Goal: Task Accomplishment & Management: Complete application form

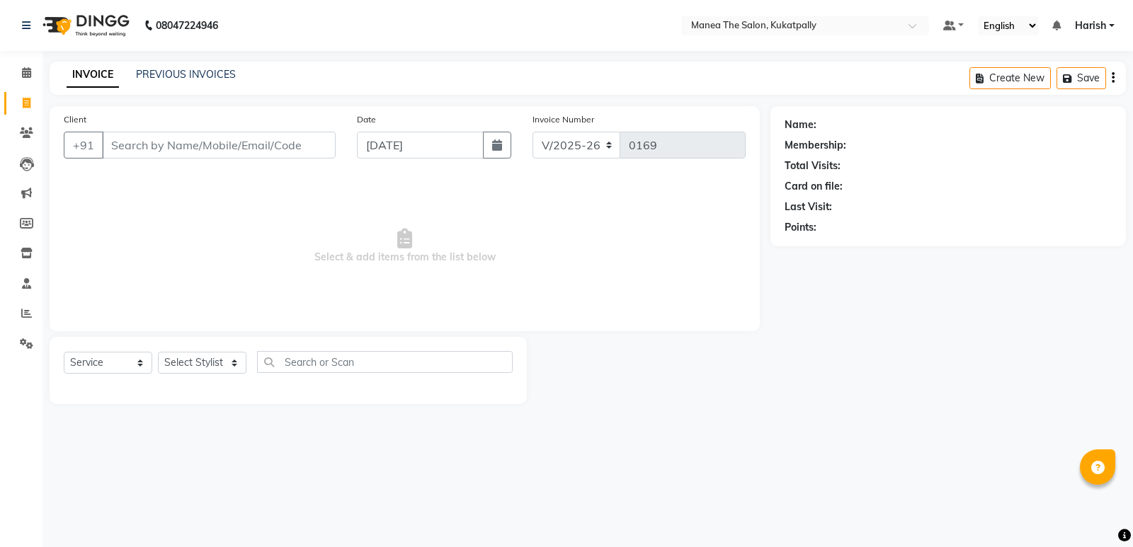
select select "5471"
select select "service"
click at [280, 142] on input "Client" at bounding box center [219, 145] width 234 height 27
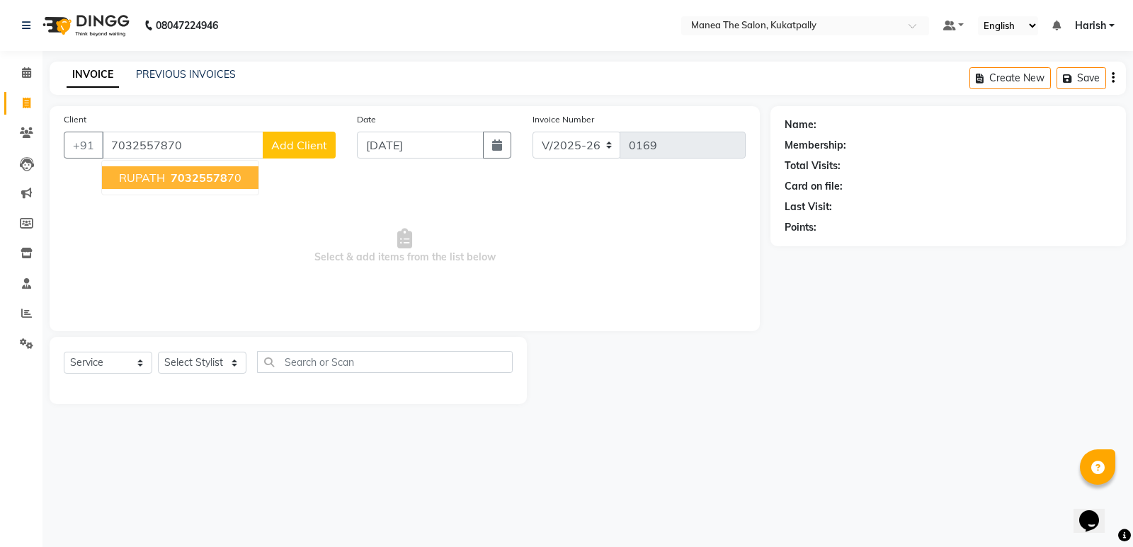
type input "7032557870"
select select "1: Object"
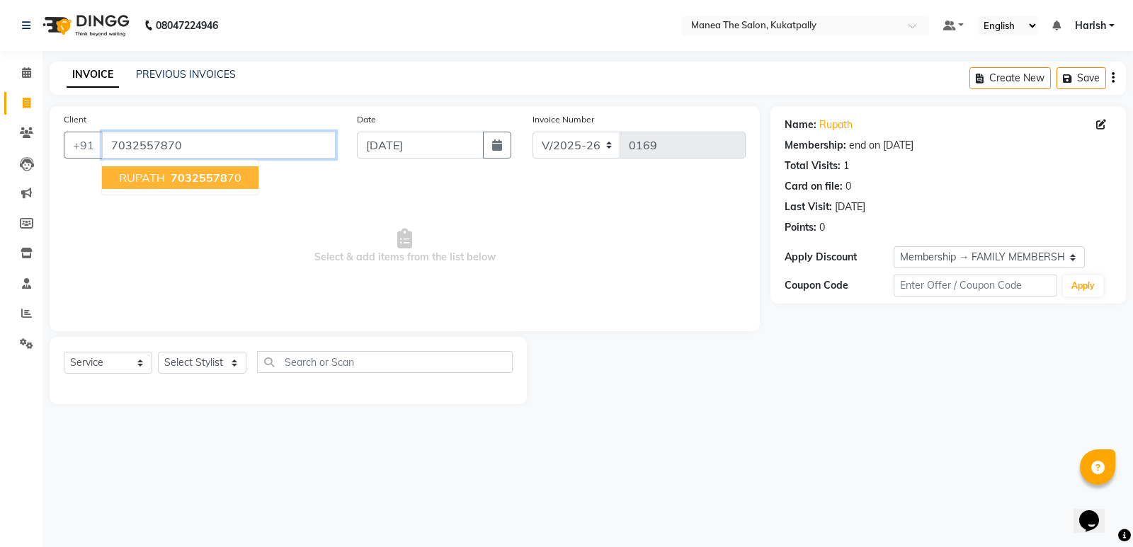
click at [241, 145] on input "7032557870" at bounding box center [219, 145] width 234 height 27
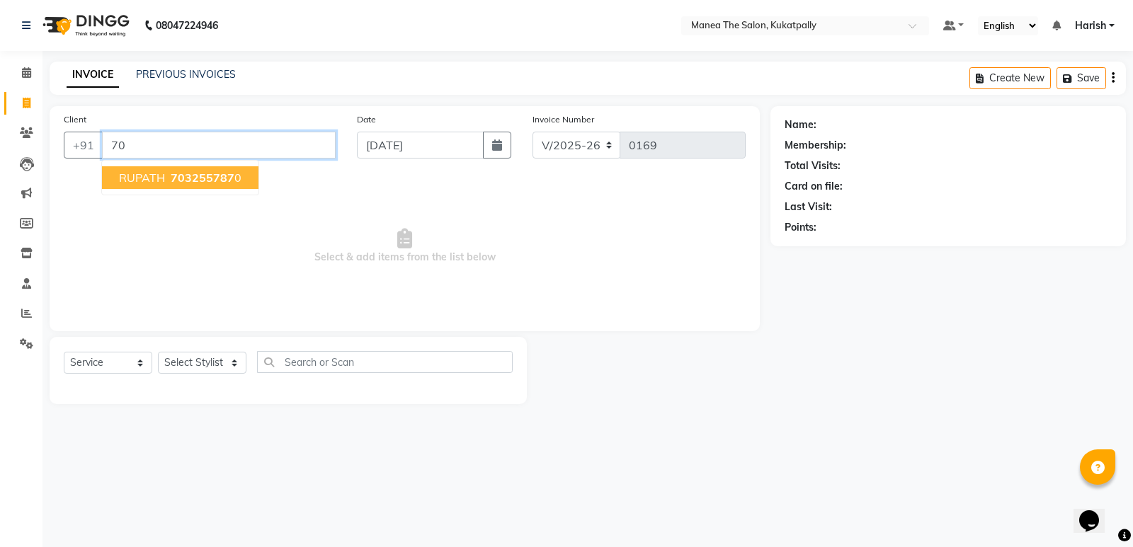
type input "7"
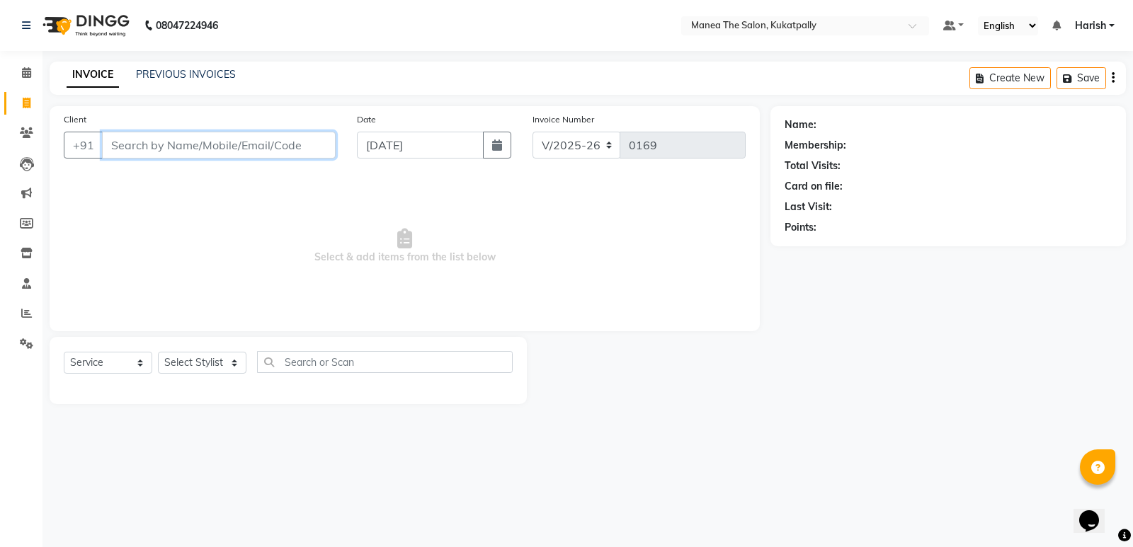
click at [265, 142] on input "Client" at bounding box center [219, 145] width 234 height 27
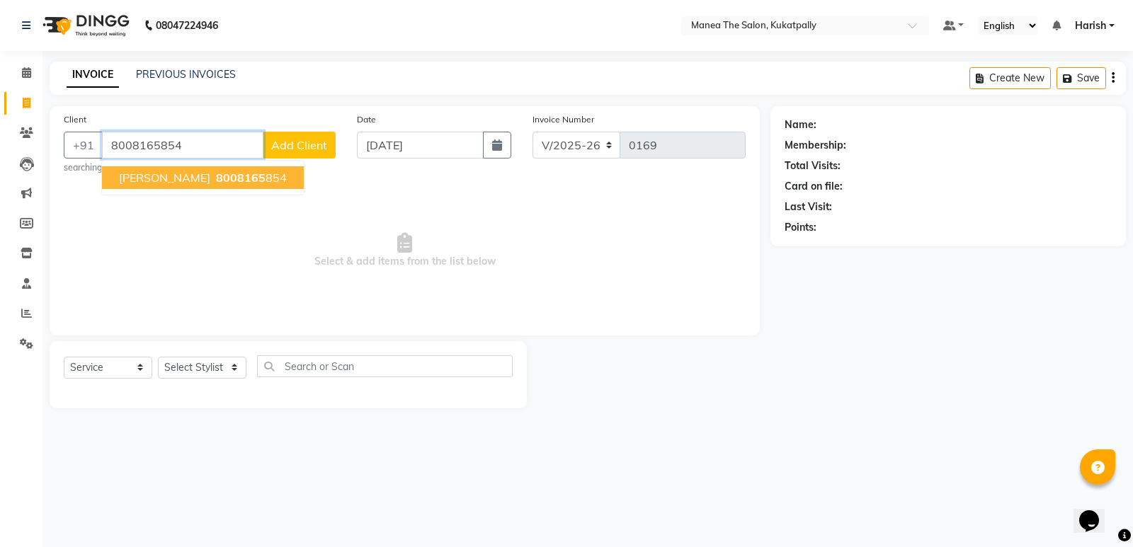
type input "8008165854"
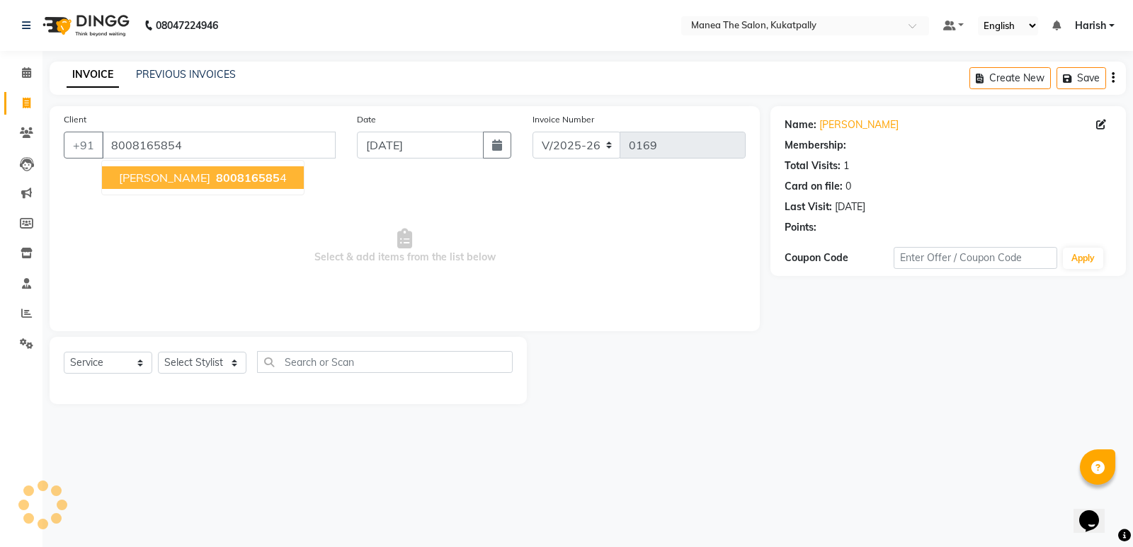
select select "1: Object"
click at [233, 176] on span "800816585" at bounding box center [248, 178] width 64 height 14
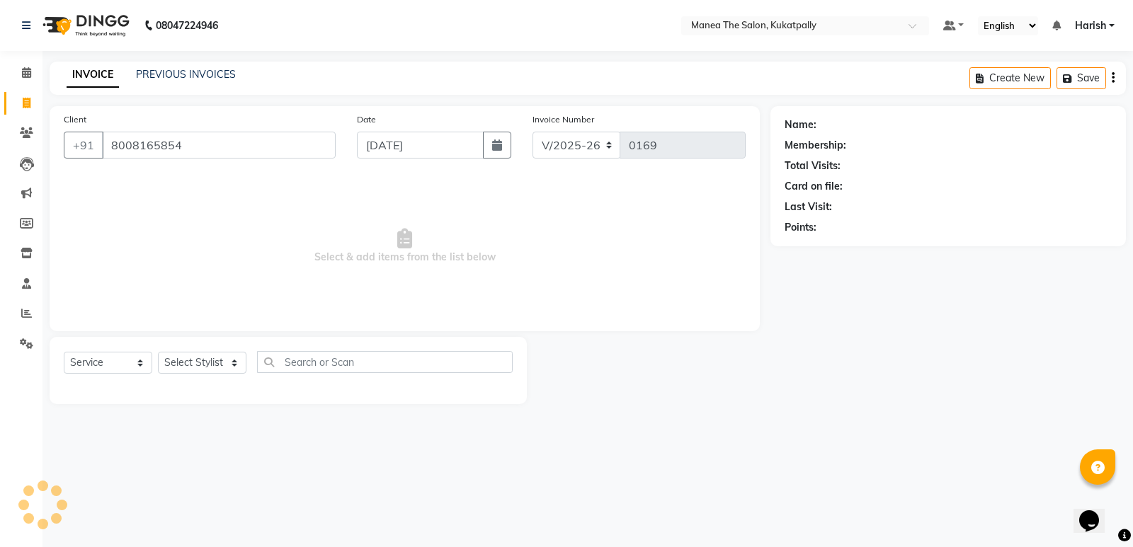
select select "1: Object"
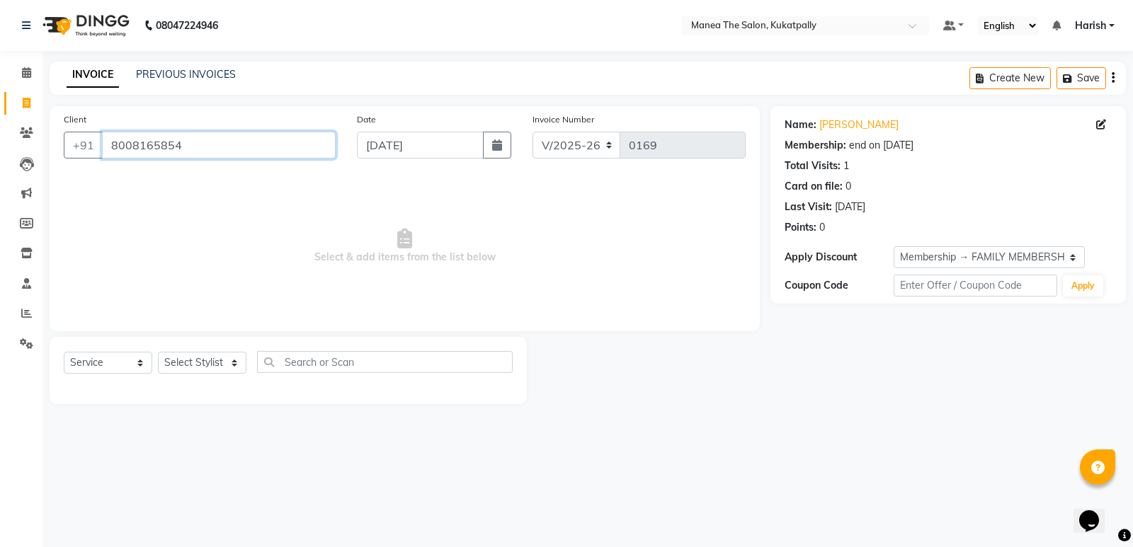
click at [192, 143] on input "8008165854" at bounding box center [219, 145] width 234 height 27
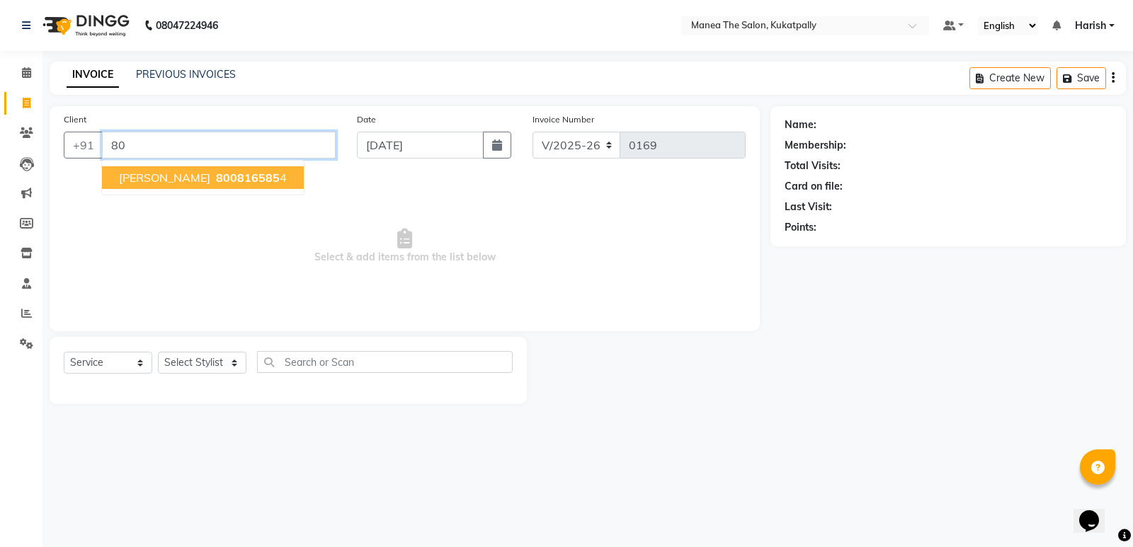
type input "8"
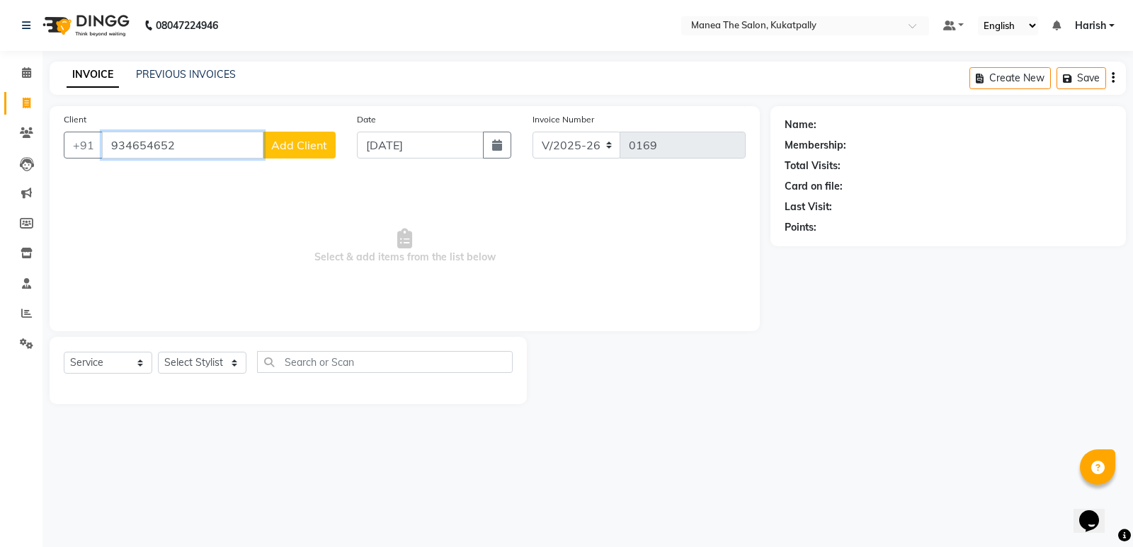
click at [157, 144] on input "934654652" at bounding box center [182, 145] width 161 height 27
type input "9346546152"
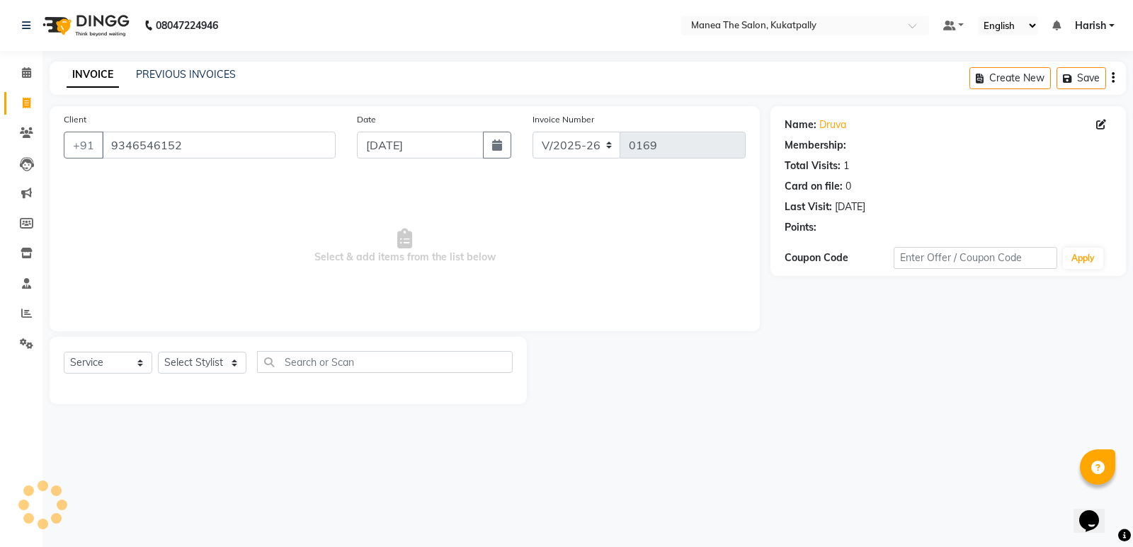
select select "1: Object"
click at [205, 191] on span "Select & add items from the list below" at bounding box center [405, 247] width 682 height 142
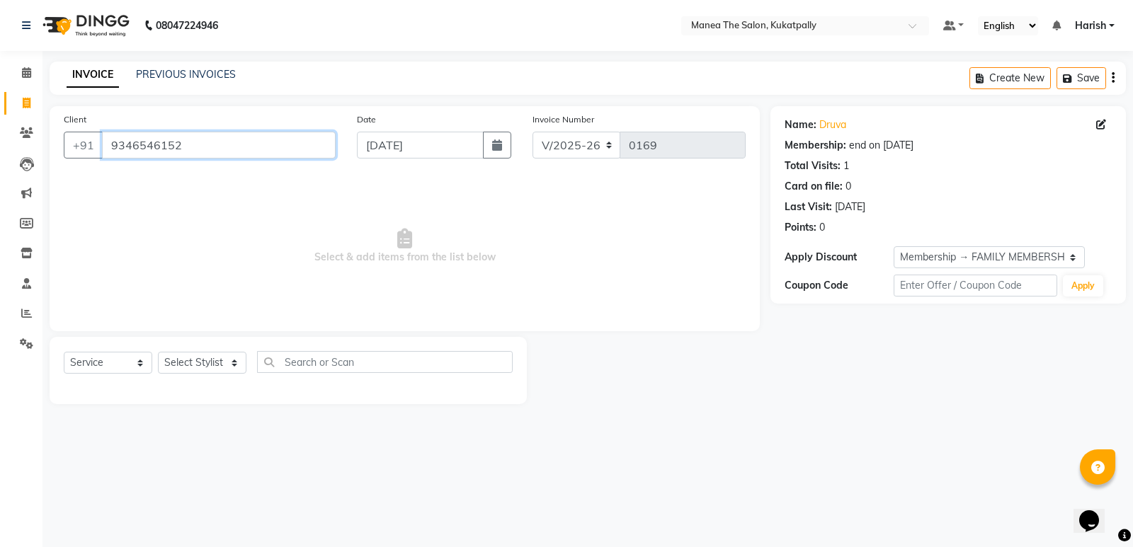
click at [227, 144] on input "9346546152" at bounding box center [219, 145] width 234 height 27
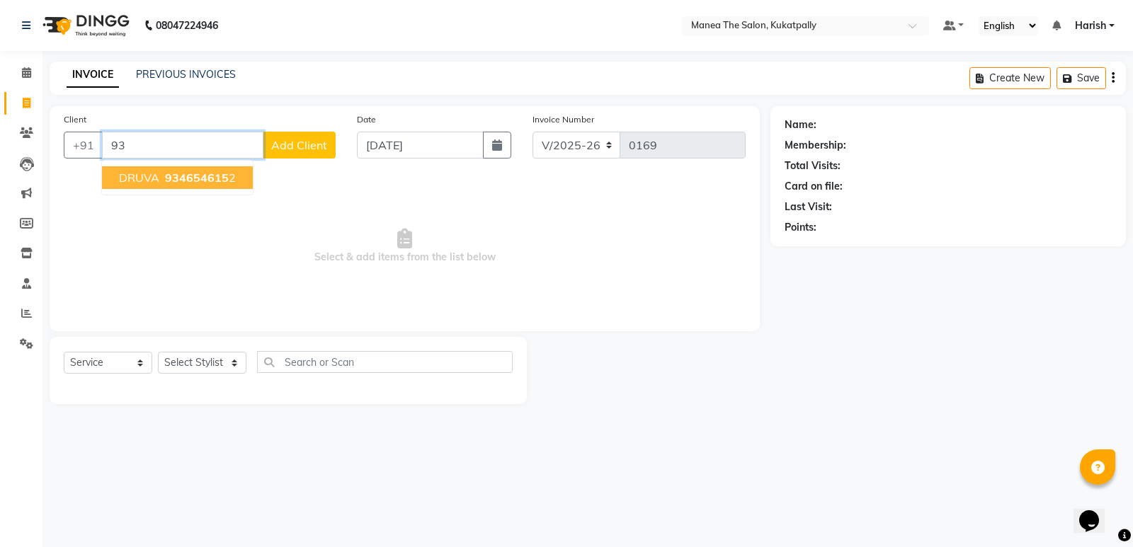
type input "9"
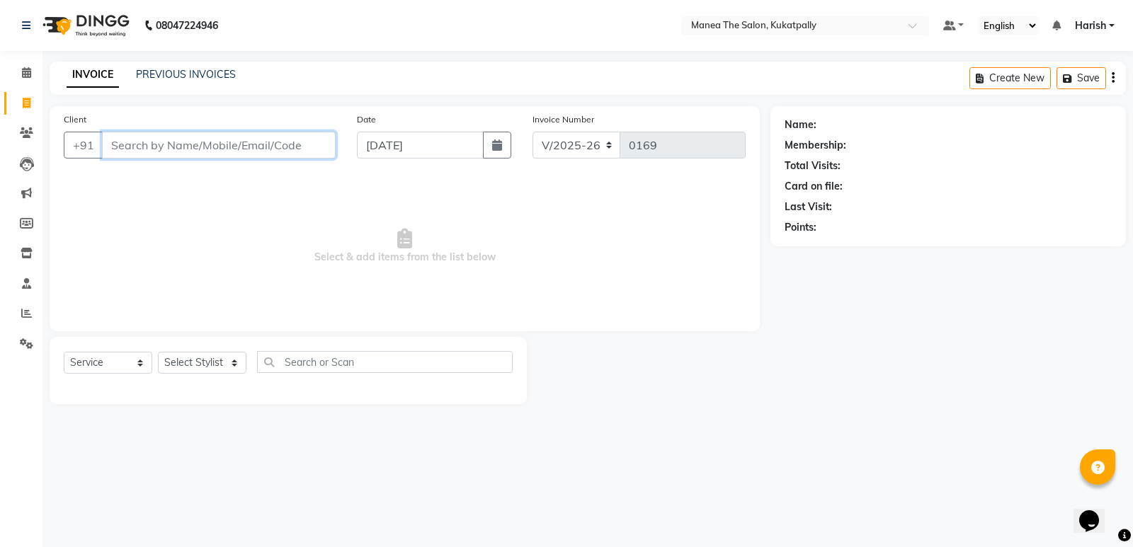
click at [243, 144] on input "Client" at bounding box center [219, 145] width 234 height 27
click at [143, 144] on input "934605168" at bounding box center [182, 145] width 161 height 27
type input "9346505168"
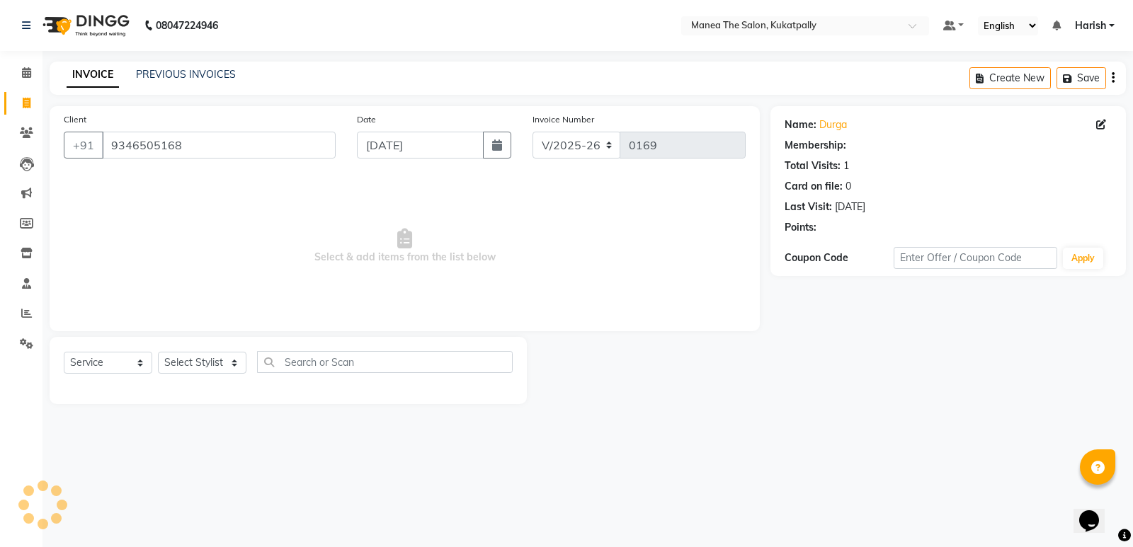
select select "1: Object"
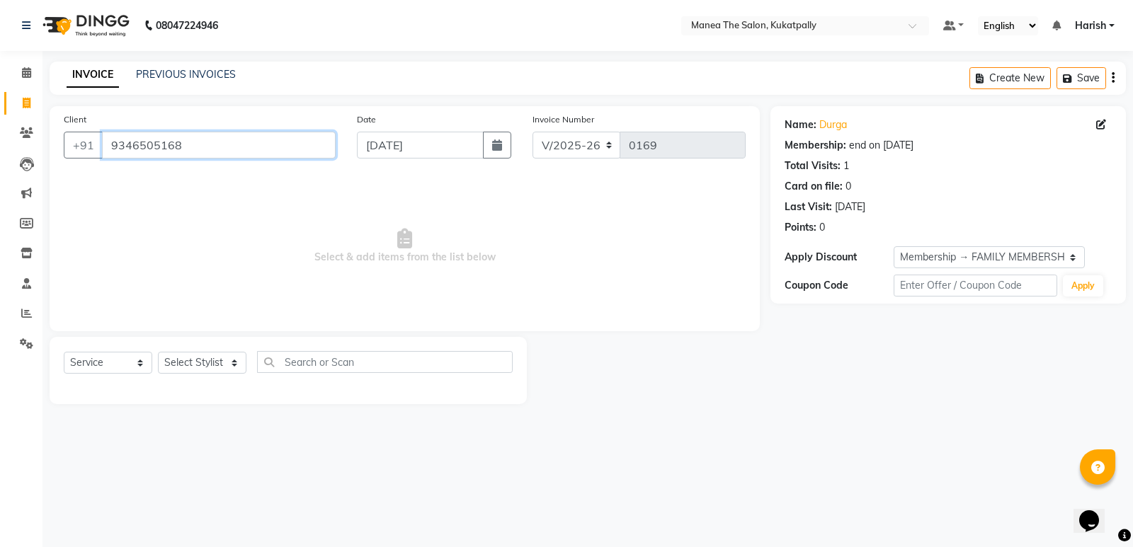
click at [254, 143] on input "9346505168" at bounding box center [219, 145] width 234 height 27
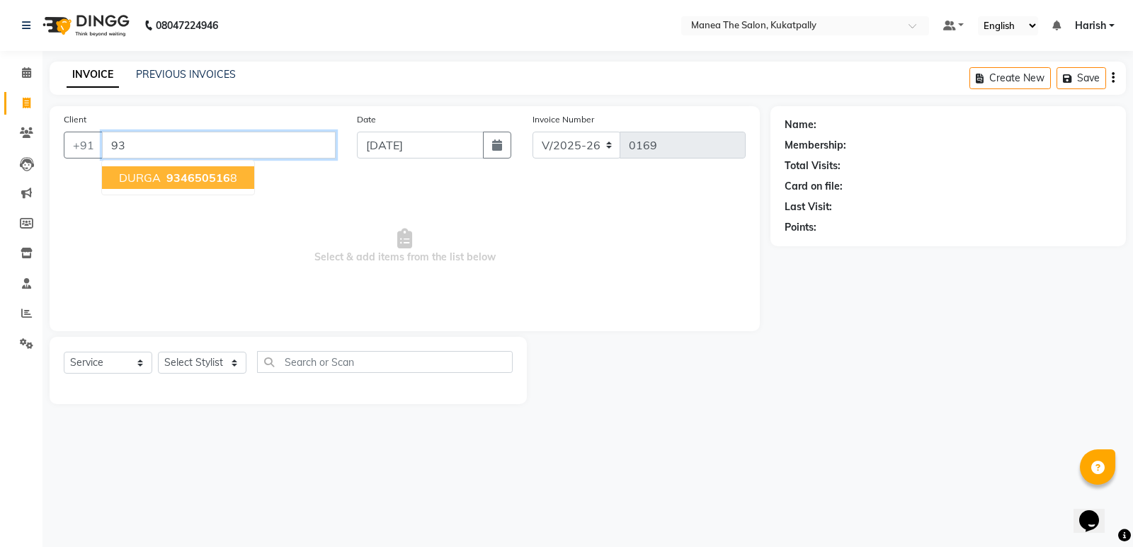
type input "9"
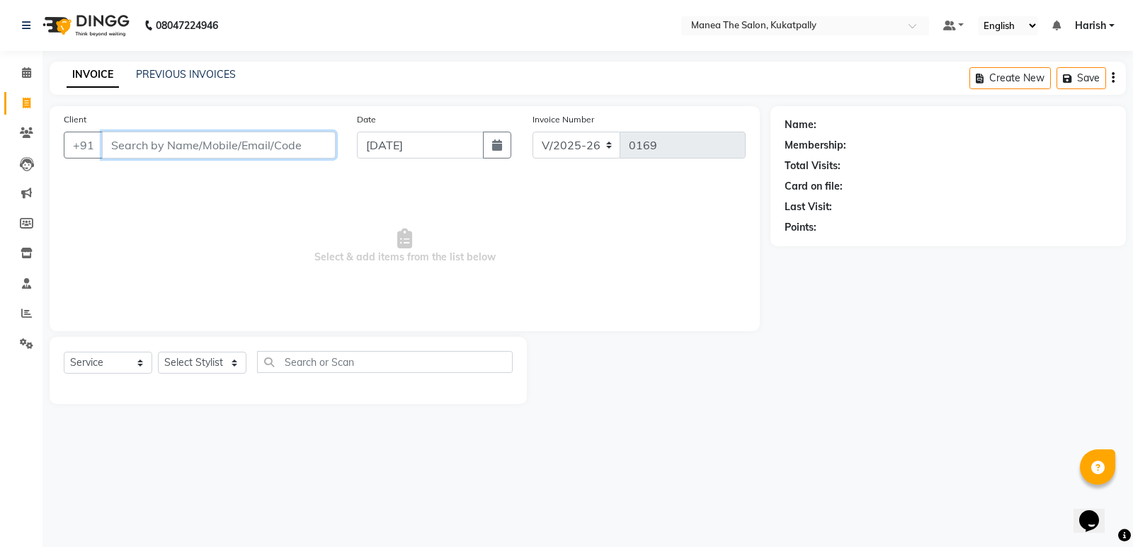
click at [195, 146] on input "Client" at bounding box center [219, 145] width 234 height 27
paste input "9908700574"
type input "9908700574"
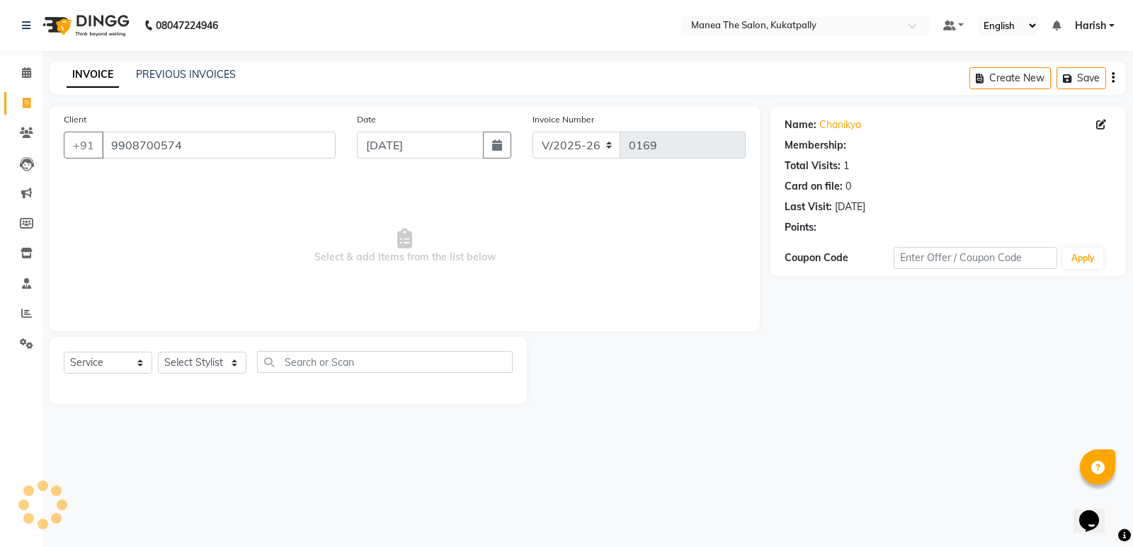
select select "1: Object"
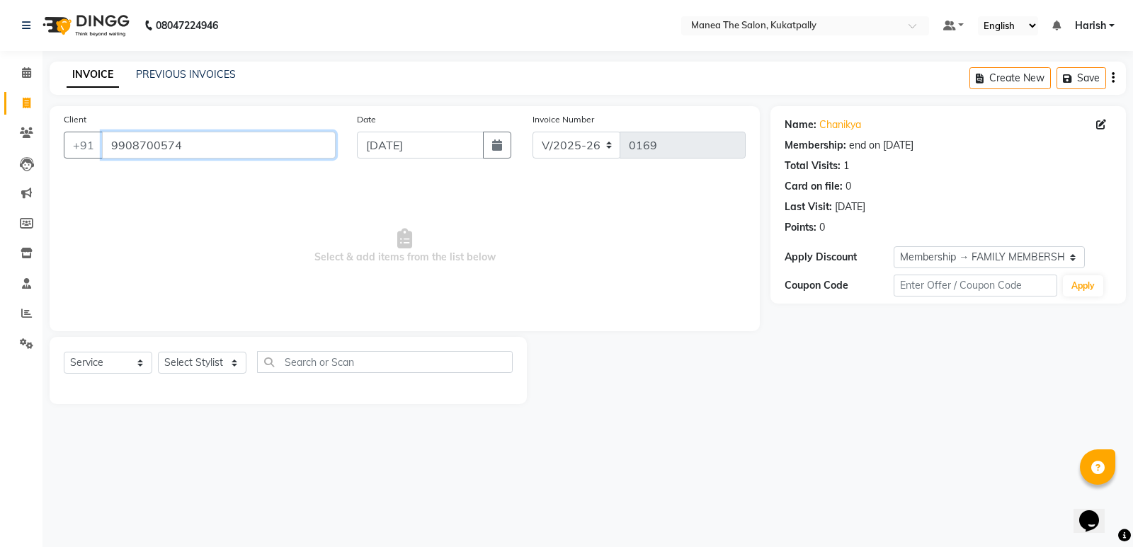
click at [206, 147] on input "9908700574" at bounding box center [219, 145] width 234 height 27
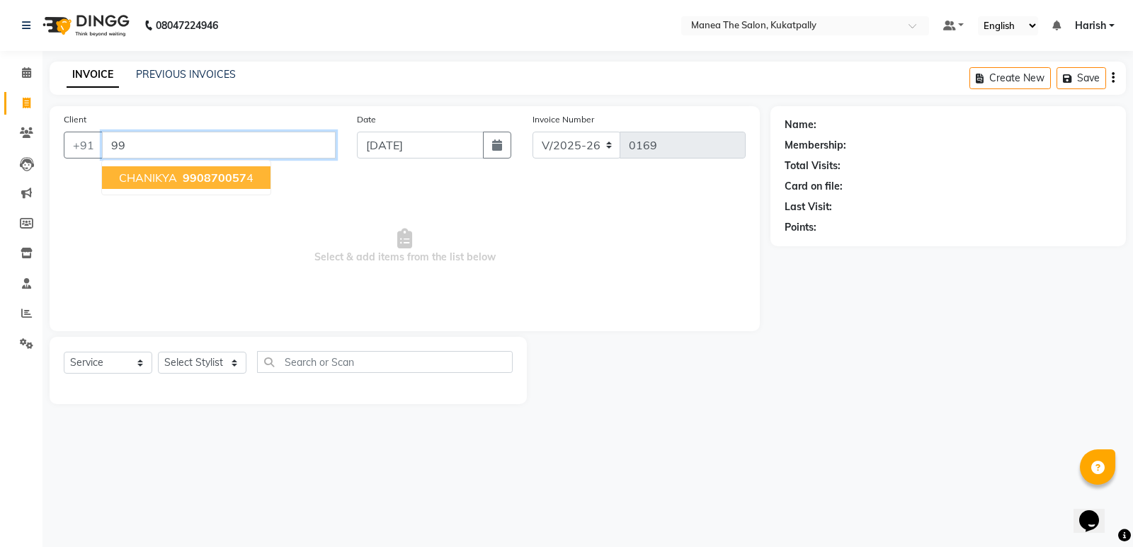
type input "9"
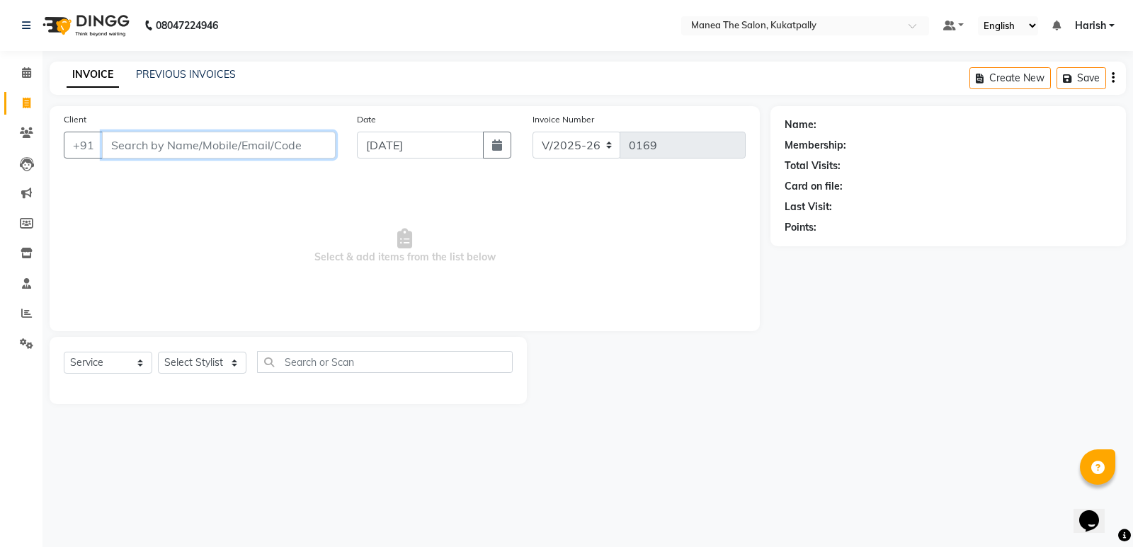
click at [181, 144] on input "Client" at bounding box center [219, 145] width 234 height 27
type input "9790902176"
click at [295, 151] on span "Add Client" at bounding box center [299, 145] width 56 height 14
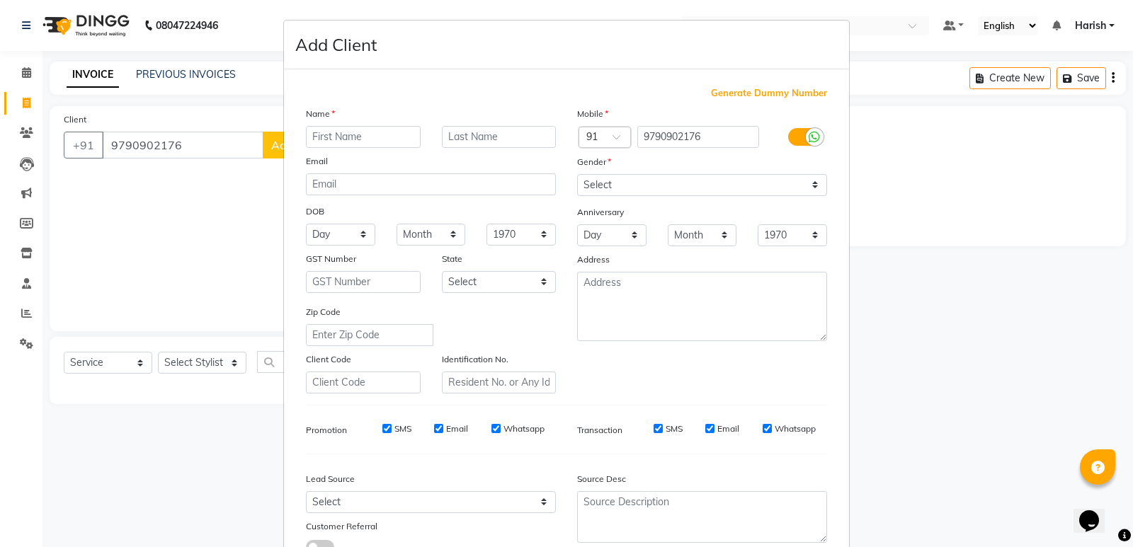
click at [316, 135] on input "text" at bounding box center [363, 137] width 115 height 22
type input "VANDHANA"
click at [804, 183] on select "Select [DEMOGRAPHIC_DATA] [DEMOGRAPHIC_DATA] Other Prefer Not To Say" at bounding box center [702, 185] width 250 height 22
select select "[DEMOGRAPHIC_DATA]"
click at [577, 174] on select "Select [DEMOGRAPHIC_DATA] [DEMOGRAPHIC_DATA] Other Prefer Not To Say" at bounding box center [702, 185] width 250 height 22
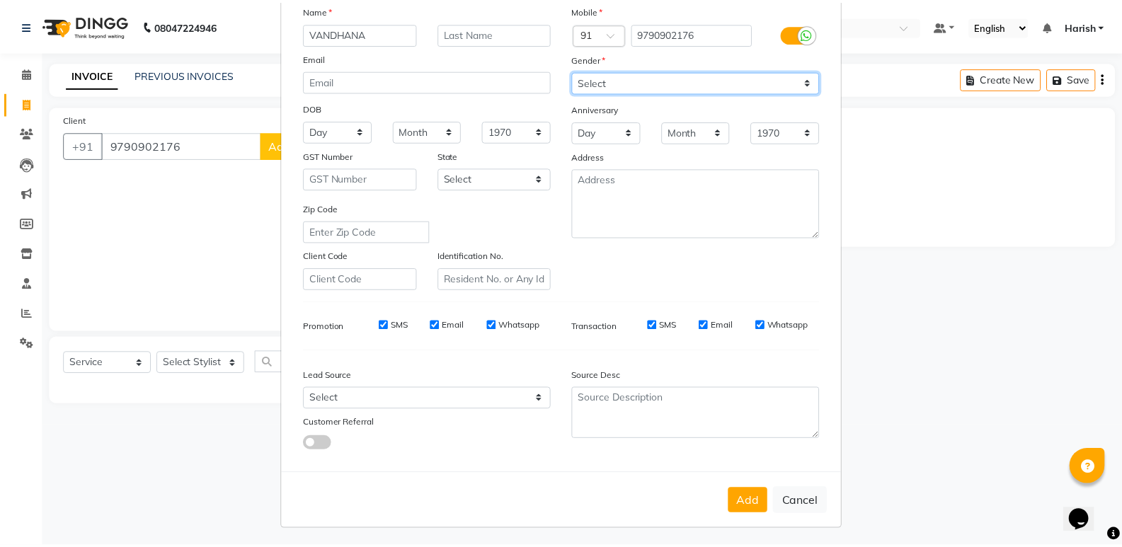
scroll to position [106, 0]
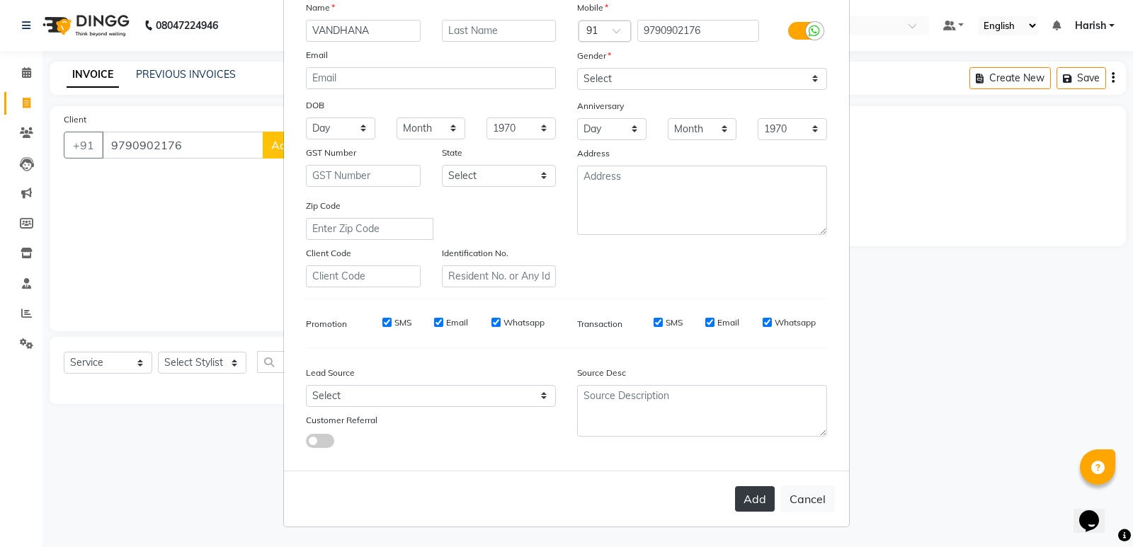
click at [740, 498] on button "Add" at bounding box center [755, 498] width 40 height 25
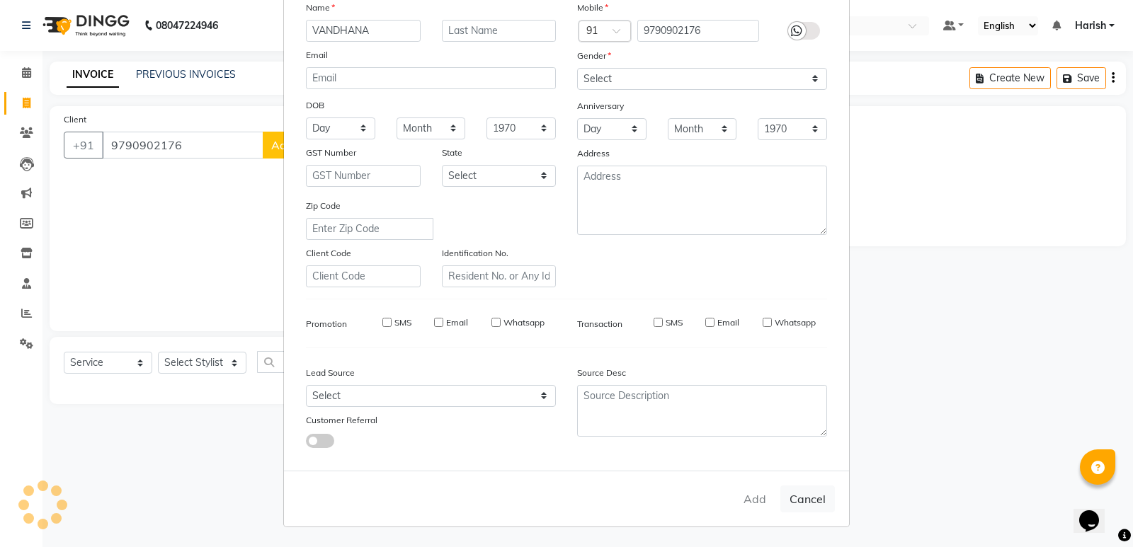
select select
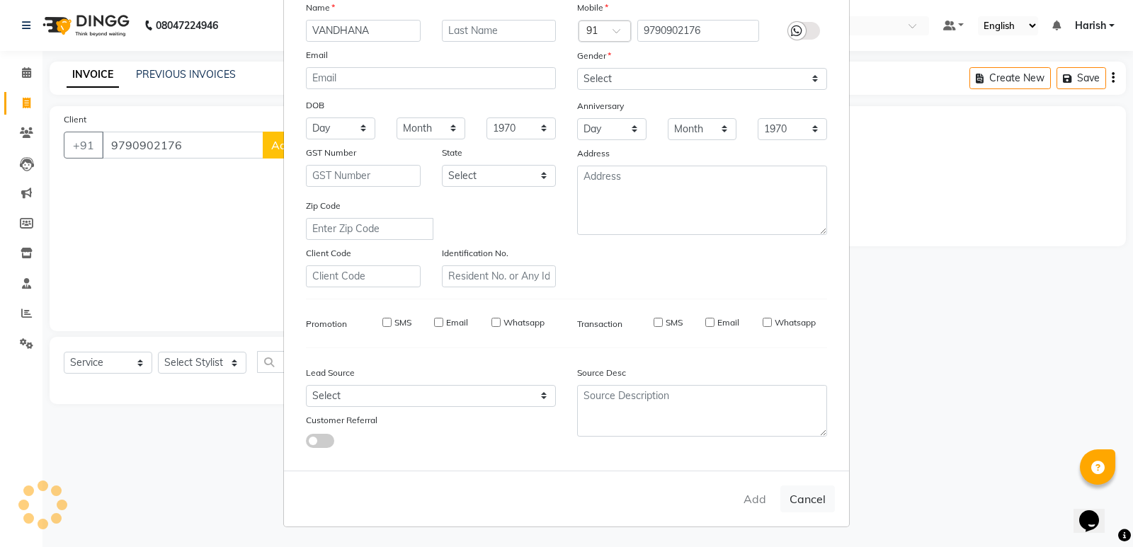
select select
checkbox input "false"
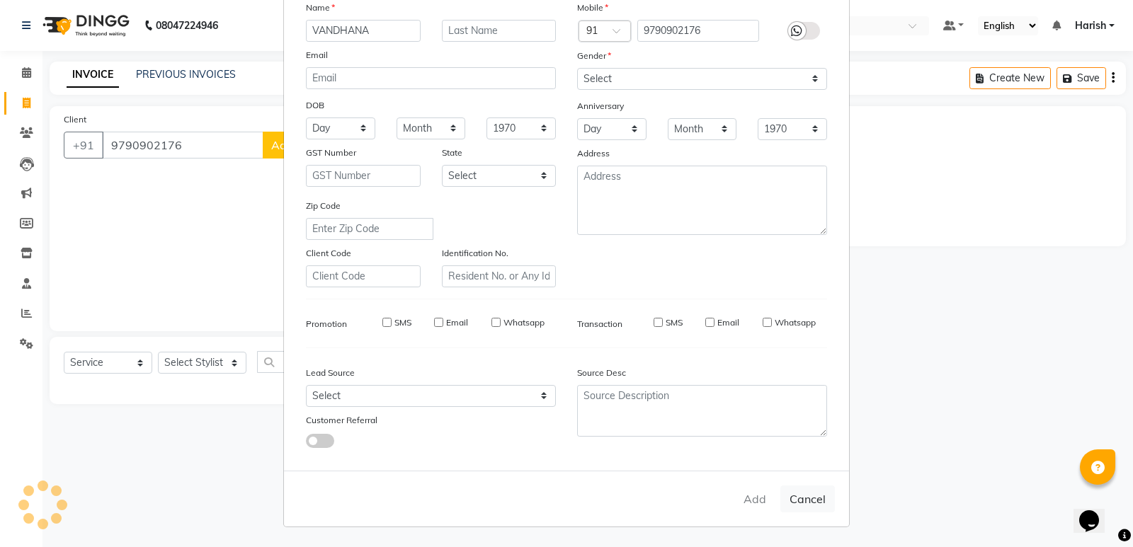
checkbox input "false"
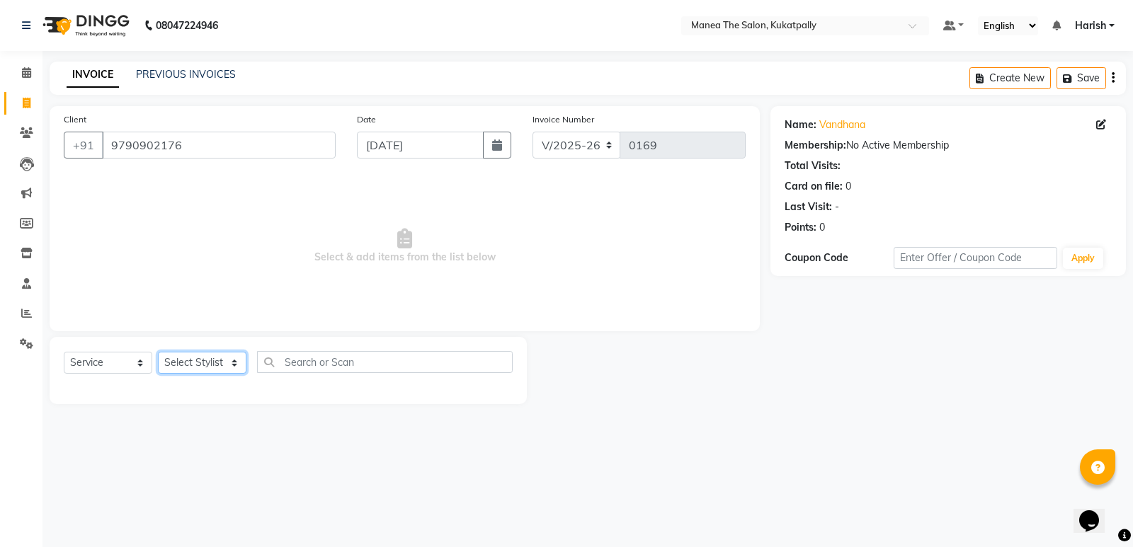
click at [237, 363] on select "Select Stylist M NAVEEN MURALI [PERSON_NAME] [PERSON_NAME] TRAINER" at bounding box center [202, 363] width 88 height 22
select select "36855"
click at [158, 352] on select "Select Stylist M NAVEEN MURALI [PERSON_NAME] [PERSON_NAME] TRAINER" at bounding box center [202, 363] width 88 height 22
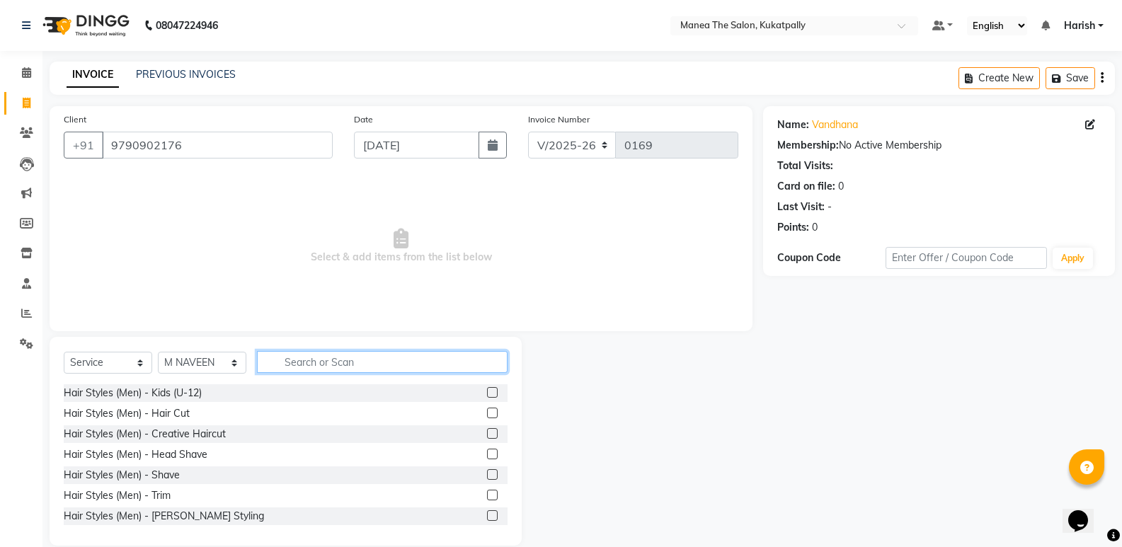
click at [290, 360] on input "text" at bounding box center [382, 362] width 251 height 22
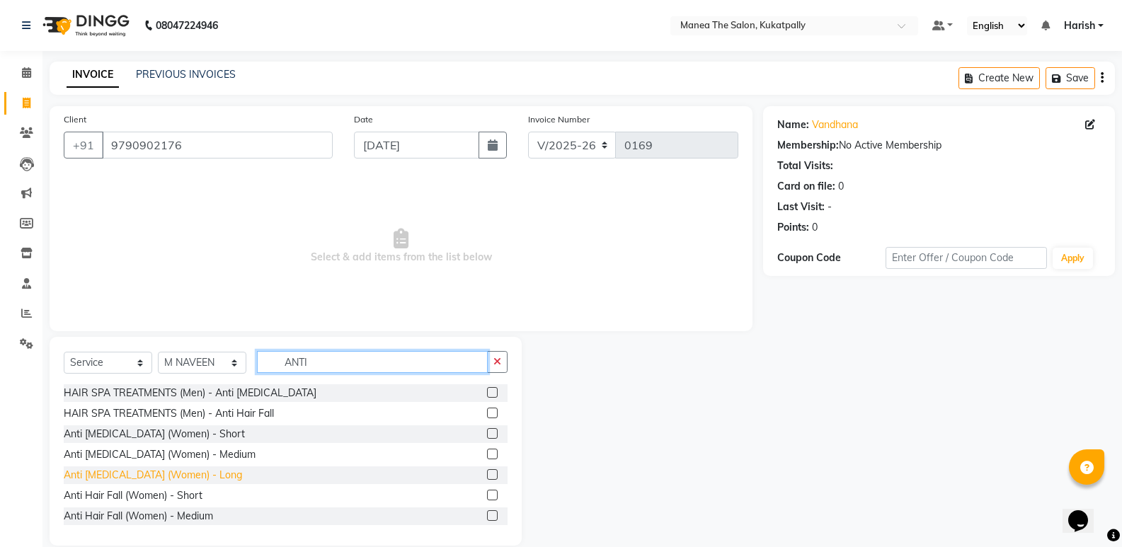
type input "ANTI"
click at [195, 475] on div "Anti [MEDICAL_DATA] (Women) - Long" at bounding box center [153, 475] width 178 height 15
checkbox input "false"
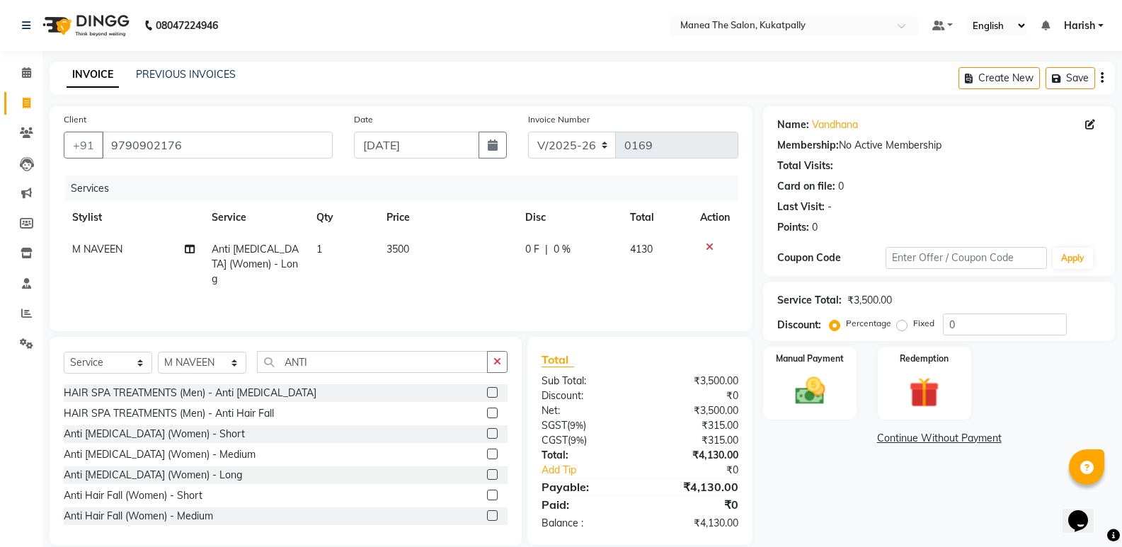
click at [708, 245] on icon at bounding box center [710, 247] width 8 height 10
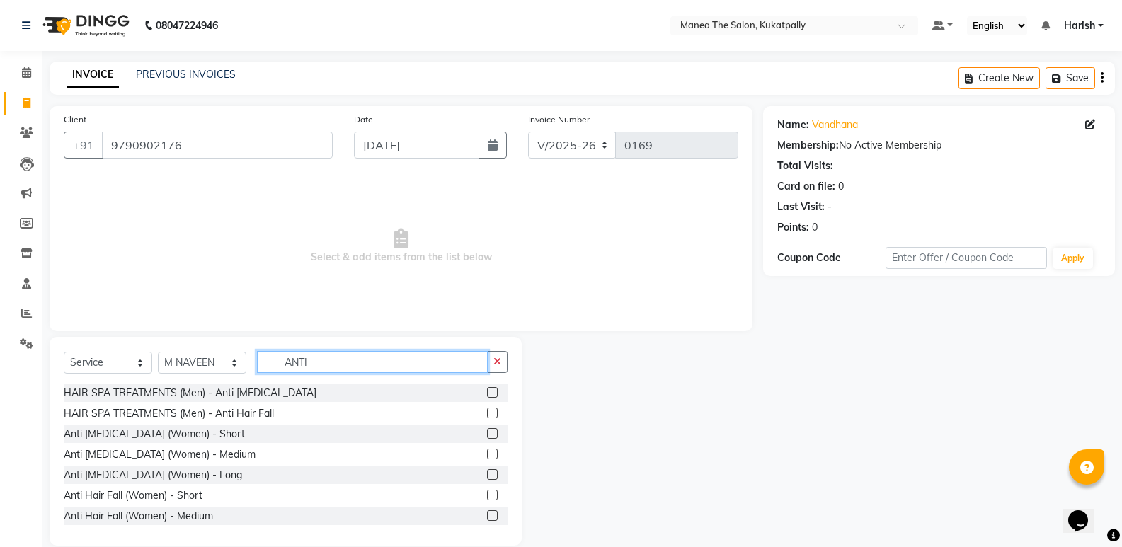
click at [358, 364] on input "ANTI" at bounding box center [372, 362] width 231 height 22
type input "A"
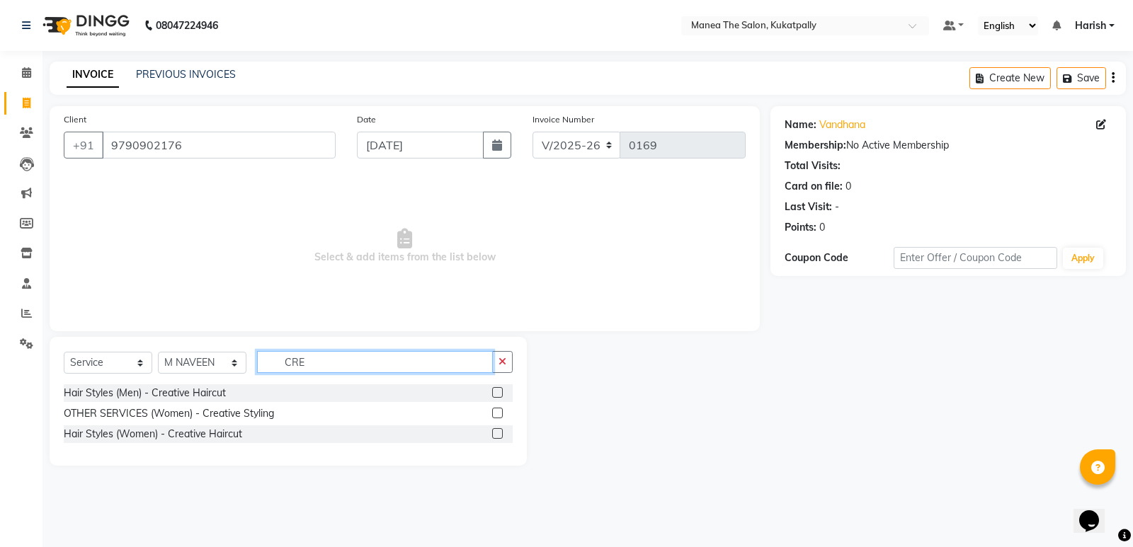
type input "CRE"
click at [497, 435] on label at bounding box center [497, 433] width 11 height 11
click at [497, 435] on input "checkbox" at bounding box center [496, 434] width 9 height 9
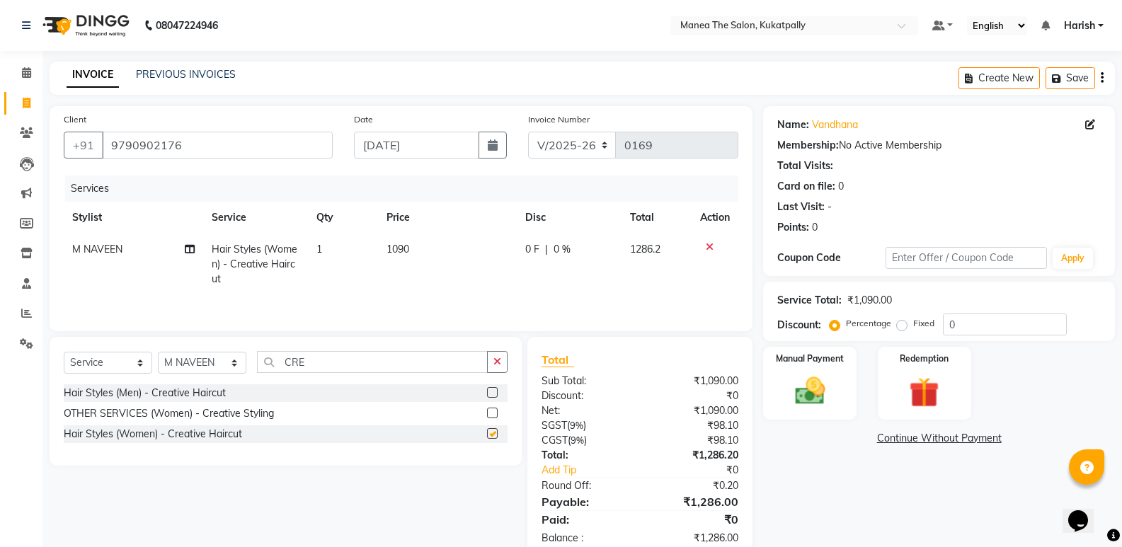
checkbox input "false"
click at [413, 247] on td "1090" at bounding box center [447, 265] width 139 height 62
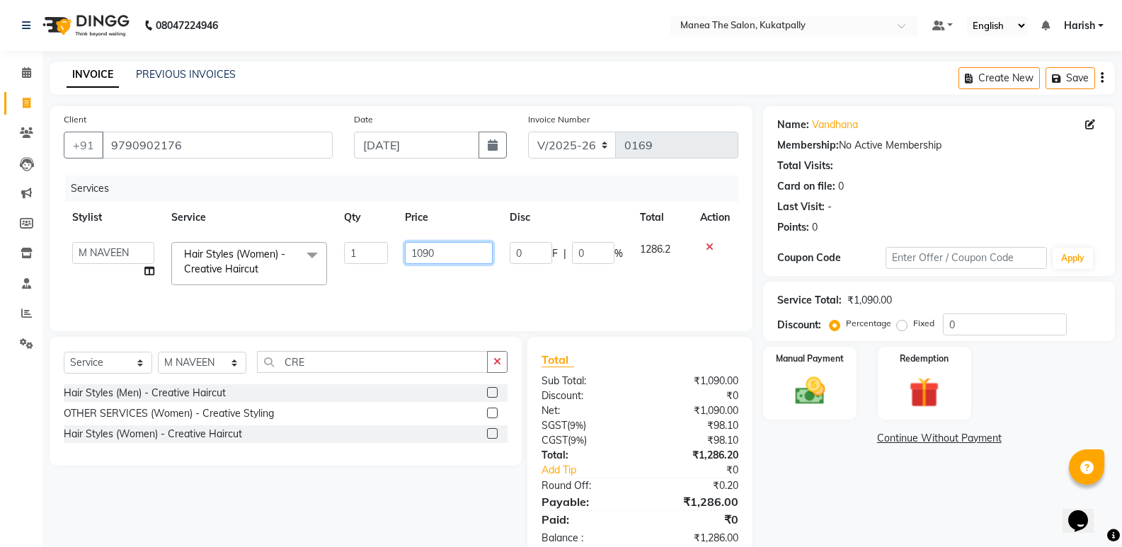
click at [438, 251] on input "1090" at bounding box center [449, 253] width 88 height 22
type input "1"
type input "1679"
click at [438, 458] on div "Select Service Product Membership Package Voucher Prepaid Gift Card Select Styl…" at bounding box center [286, 401] width 472 height 129
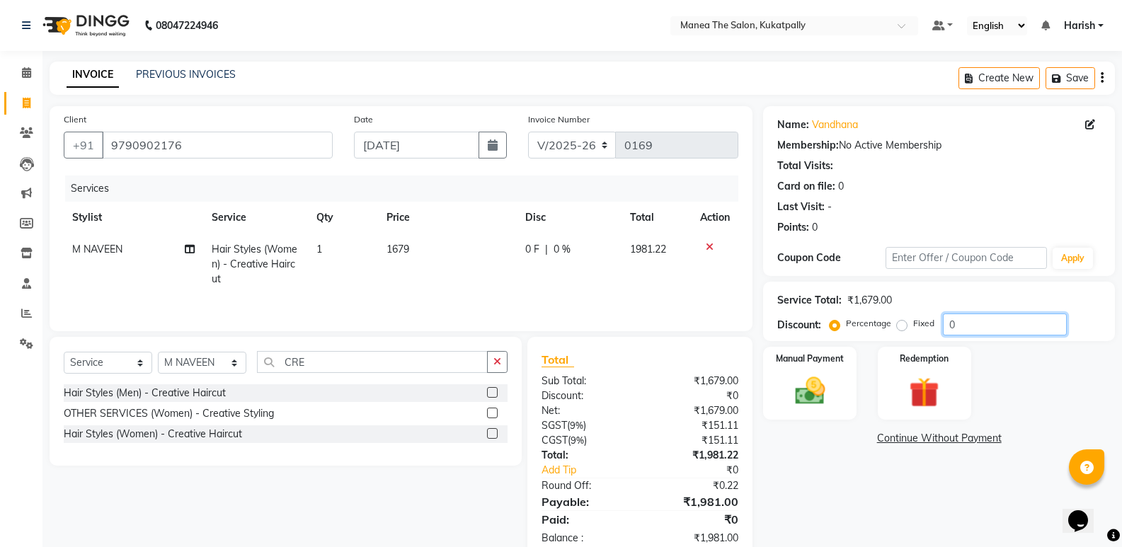
click at [976, 324] on input "0" at bounding box center [1005, 325] width 124 height 22
type input "20"
click at [415, 245] on td "1679" at bounding box center [446, 265] width 139 height 62
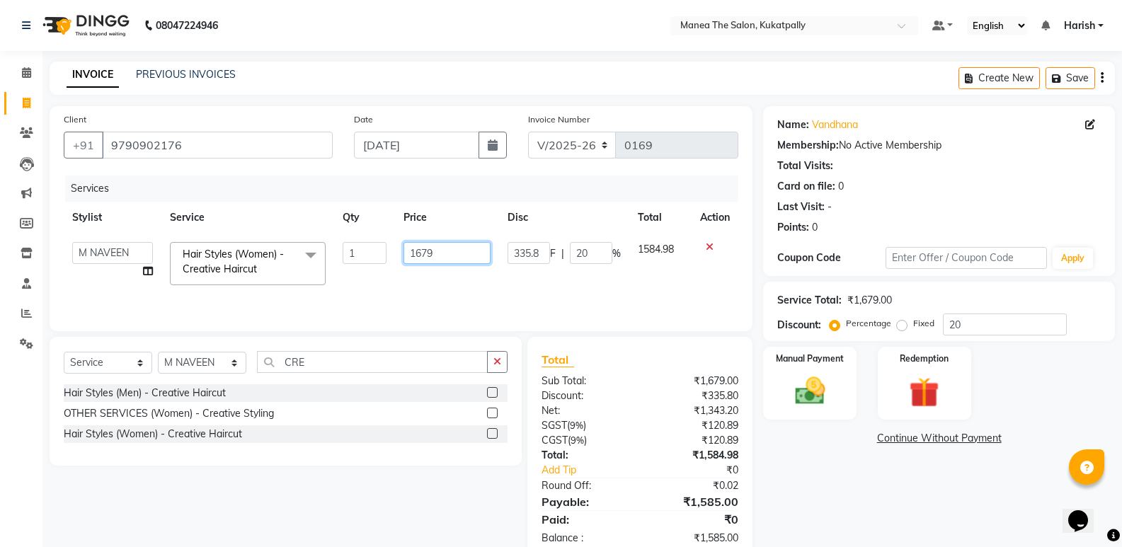
click at [437, 251] on input "1679" at bounding box center [447, 253] width 87 height 22
type input "1579"
click at [408, 465] on div "Select Service Product Membership Package Voucher Prepaid Gift Card Select Styl…" at bounding box center [286, 401] width 472 height 129
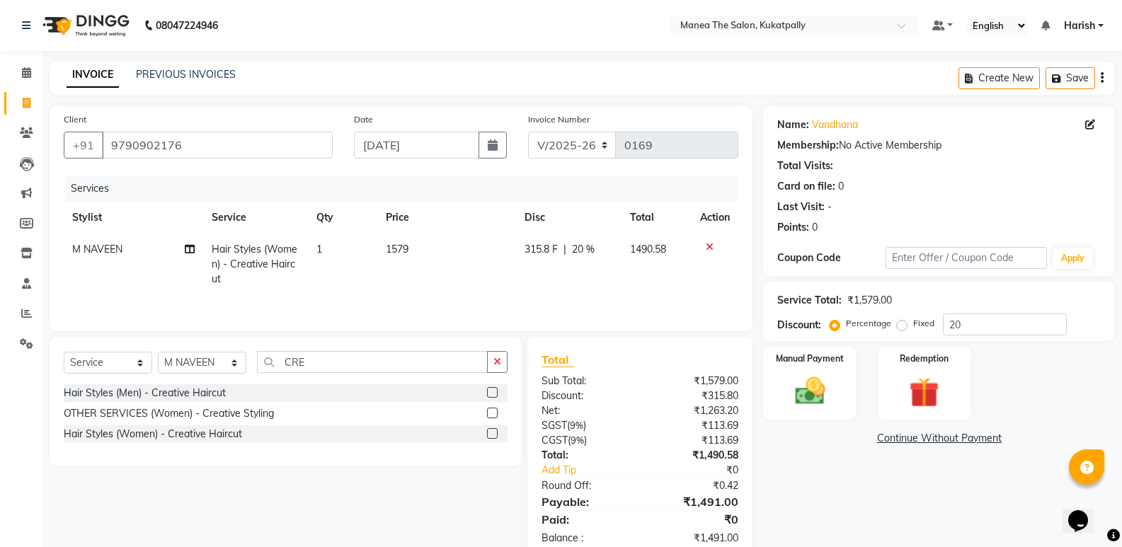
click at [413, 246] on td "1579" at bounding box center [446, 265] width 139 height 62
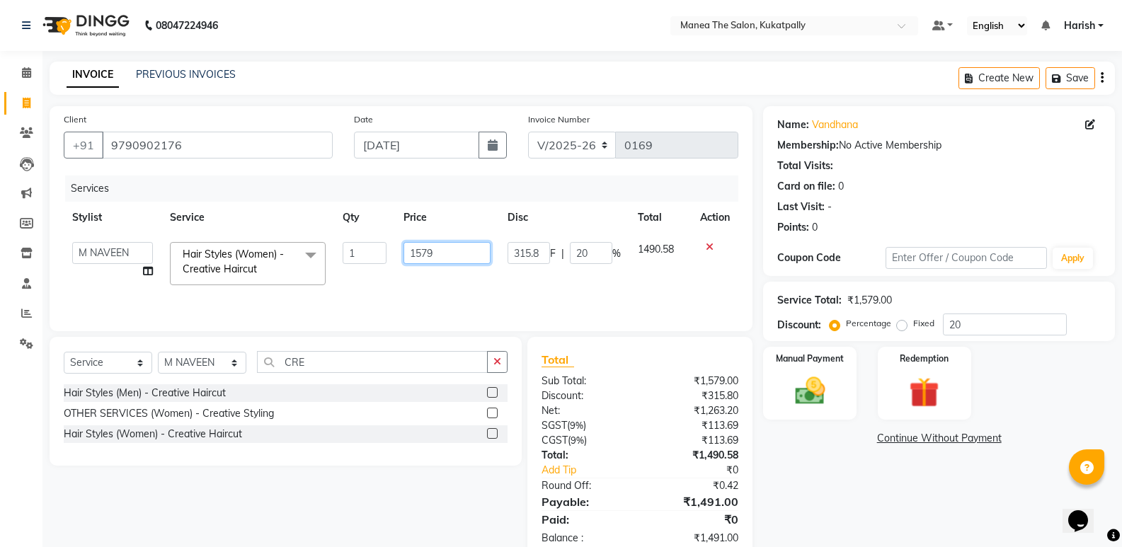
click at [437, 250] on input "1579" at bounding box center [447, 253] width 87 height 22
type input "1589"
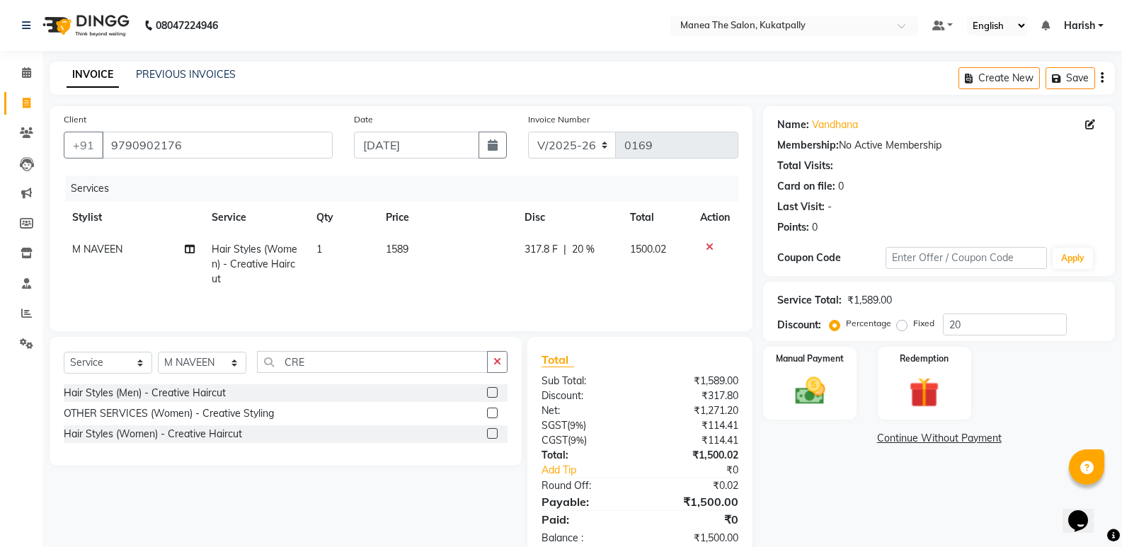
click at [406, 477] on div "Select Service Product Membership Package Voucher Prepaid Gift Card Select Styl…" at bounding box center [280, 448] width 483 height 223
click at [324, 365] on input "CRE" at bounding box center [372, 362] width 231 height 22
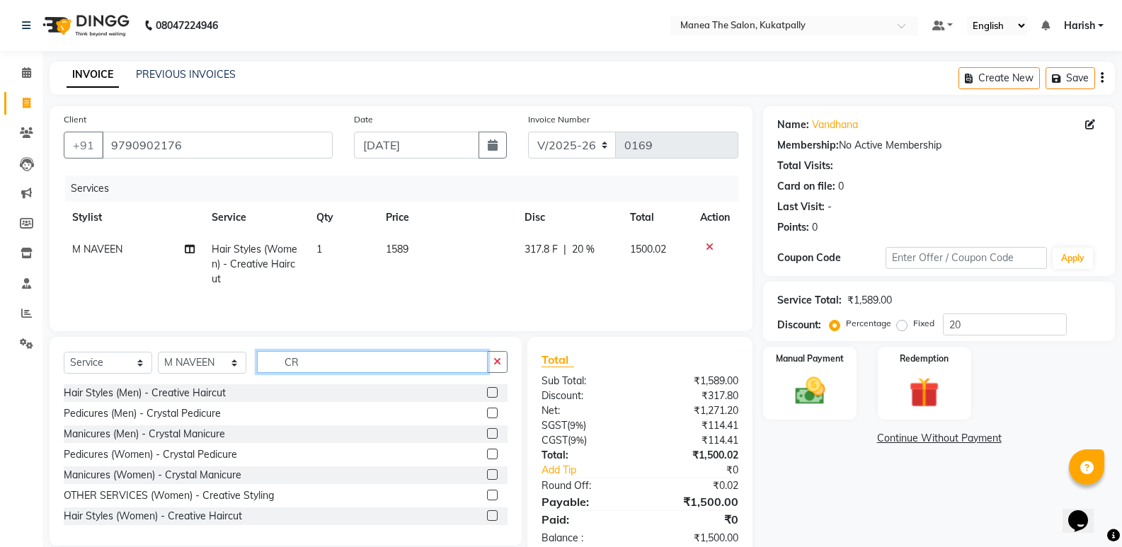
type input "C"
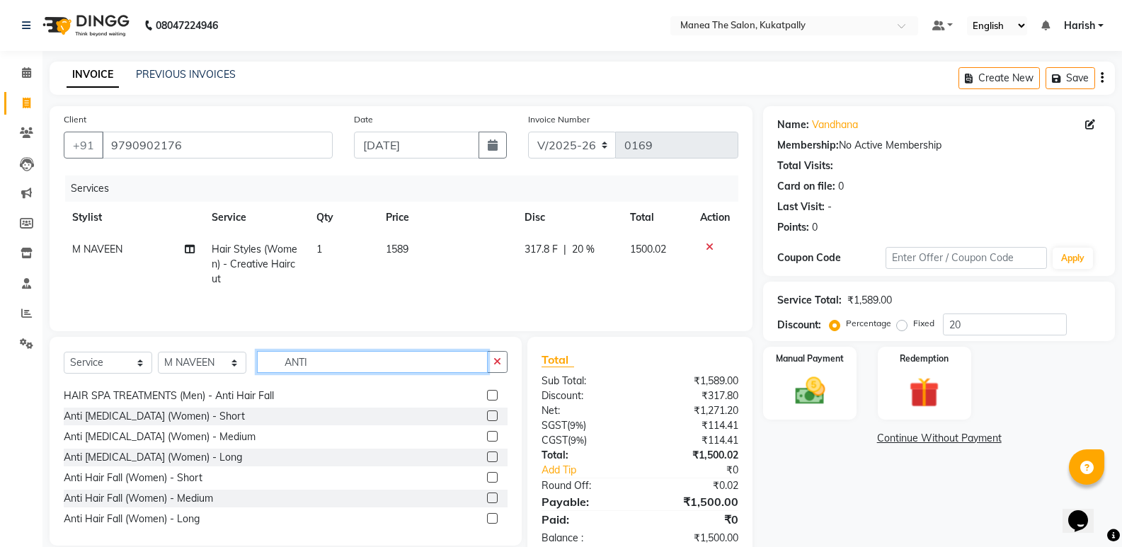
scroll to position [23, 0]
type input "ANTI"
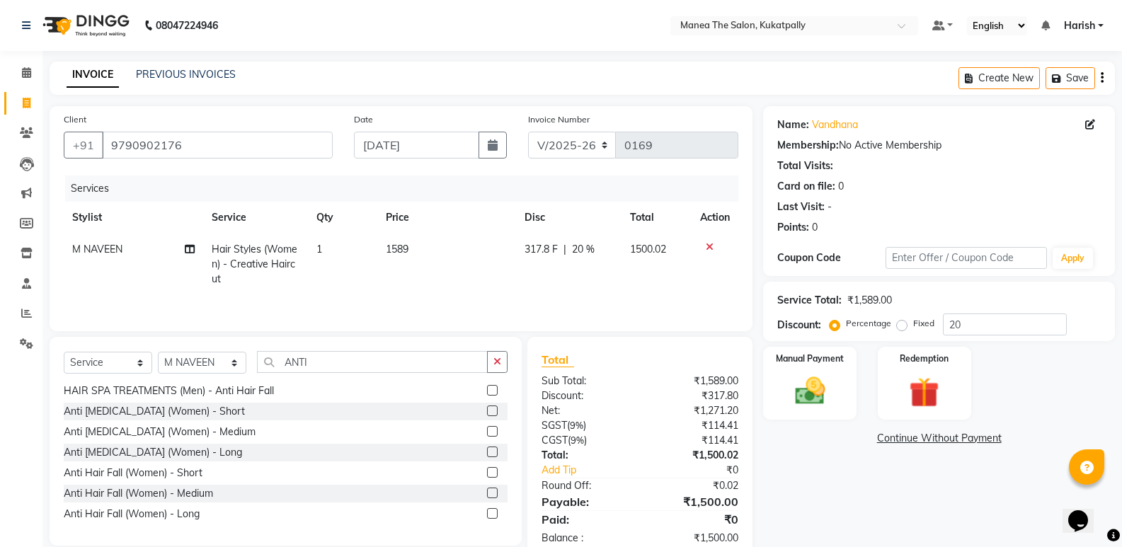
click at [487, 513] on label at bounding box center [492, 513] width 11 height 11
click at [487, 513] on input "checkbox" at bounding box center [491, 514] width 9 height 9
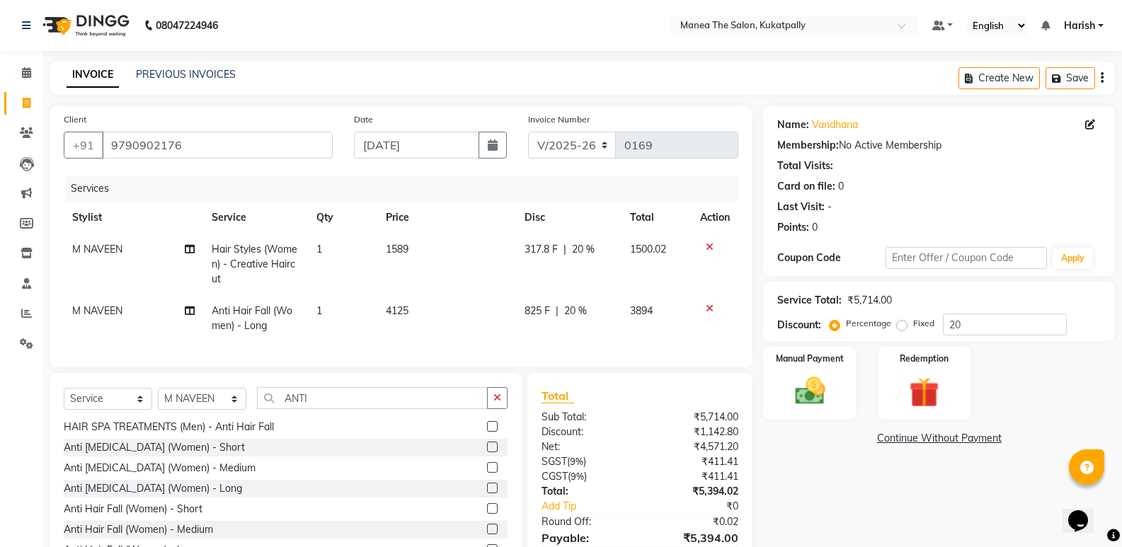
checkbox input "false"
click at [821, 494] on div "Name: Vandhana Membership: No Active Membership Total Visits: Card on file: 0 L…" at bounding box center [944, 351] width 362 height 490
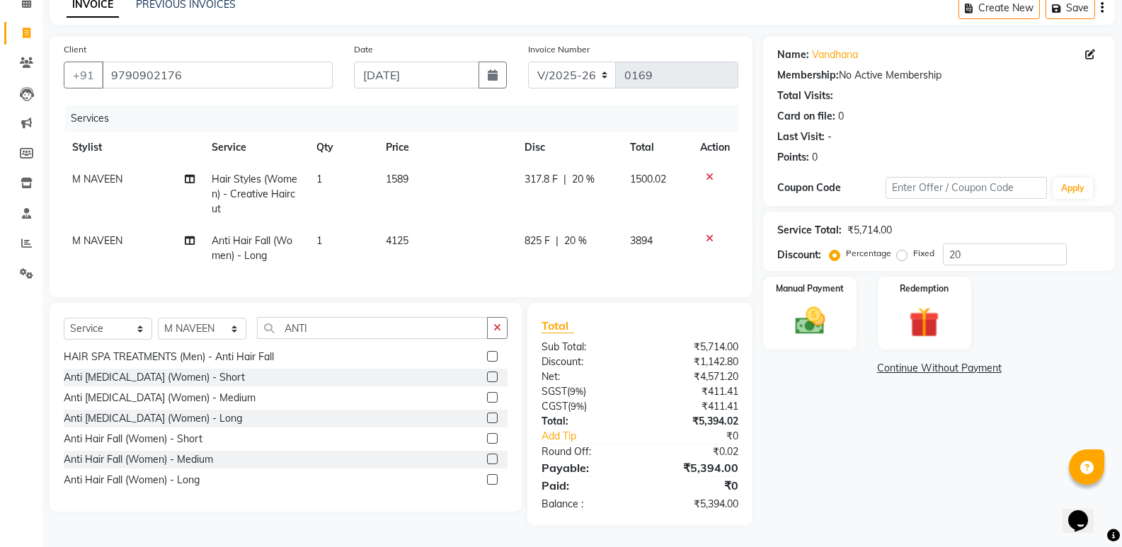
scroll to position [81, 0]
click at [328, 226] on td "1" at bounding box center [343, 248] width 70 height 47
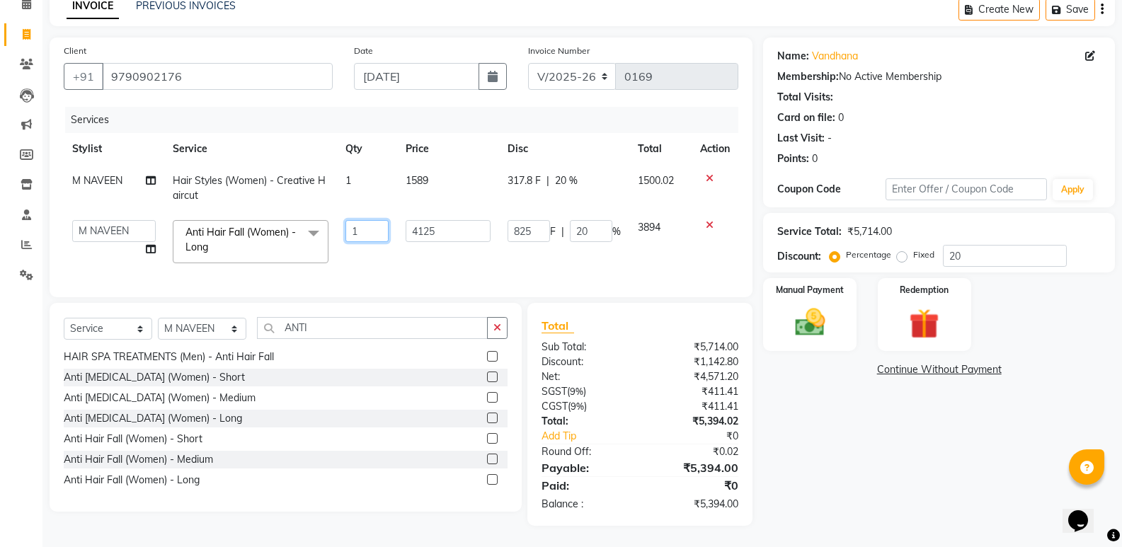
click at [359, 220] on input "1" at bounding box center [366, 231] width 43 height 22
type input "3"
click at [884, 451] on div "Name: Vandhana Membership: No Active Membership Total Visits: Card on file: 0 L…" at bounding box center [944, 282] width 362 height 488
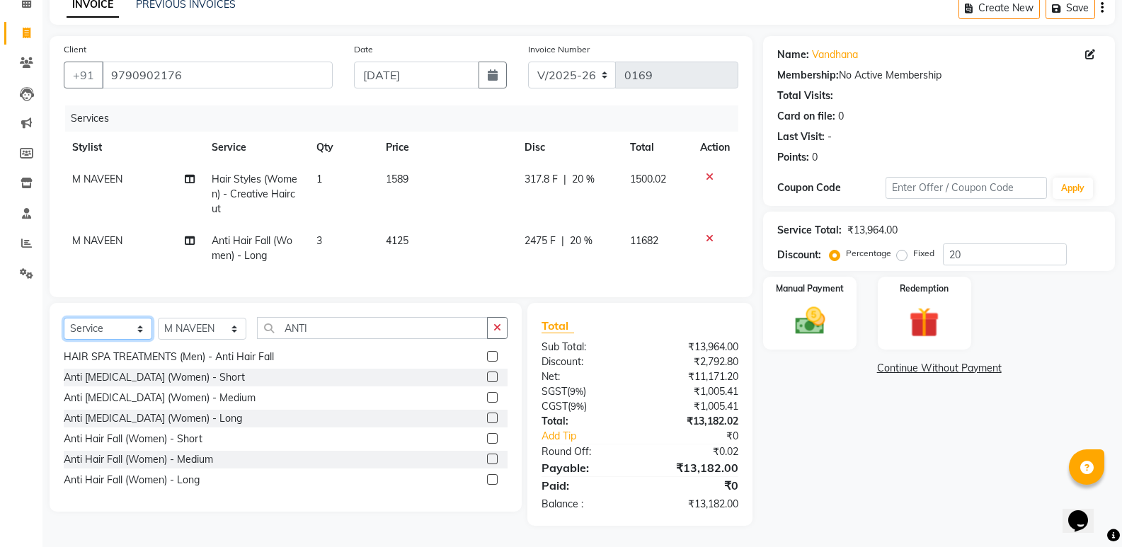
click at [141, 330] on select "Select Service Product Membership Package Voucher Prepaid Gift Card" at bounding box center [108, 329] width 88 height 22
select select "membership"
click at [64, 319] on select "Select Service Product Membership Package Voucher Prepaid Gift Card" at bounding box center [108, 329] width 88 height 22
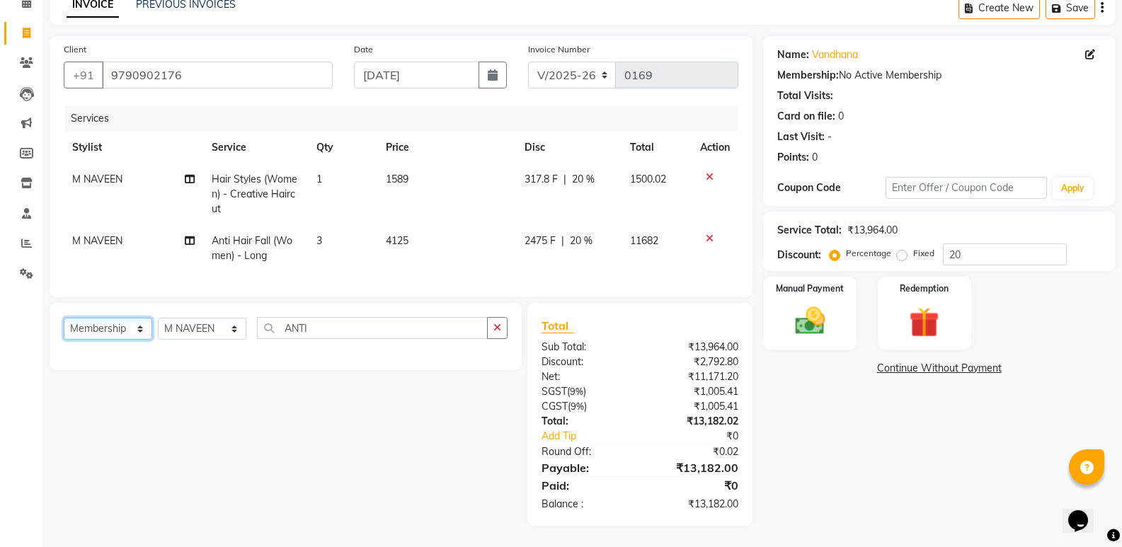
click at [142, 328] on select "Select Service Product Membership Package Voucher Prepaid Gift Card" at bounding box center [108, 329] width 88 height 22
click at [64, 319] on select "Select Service Product Membership Package Voucher Prepaid Gift Card" at bounding box center [108, 329] width 88 height 22
click at [376, 328] on input "ANTI" at bounding box center [372, 328] width 231 height 22
type input "A"
click at [157, 390] on div "Select Service Product Membership Package Voucher Prepaid Gift Card Select Styl…" at bounding box center [280, 414] width 483 height 223
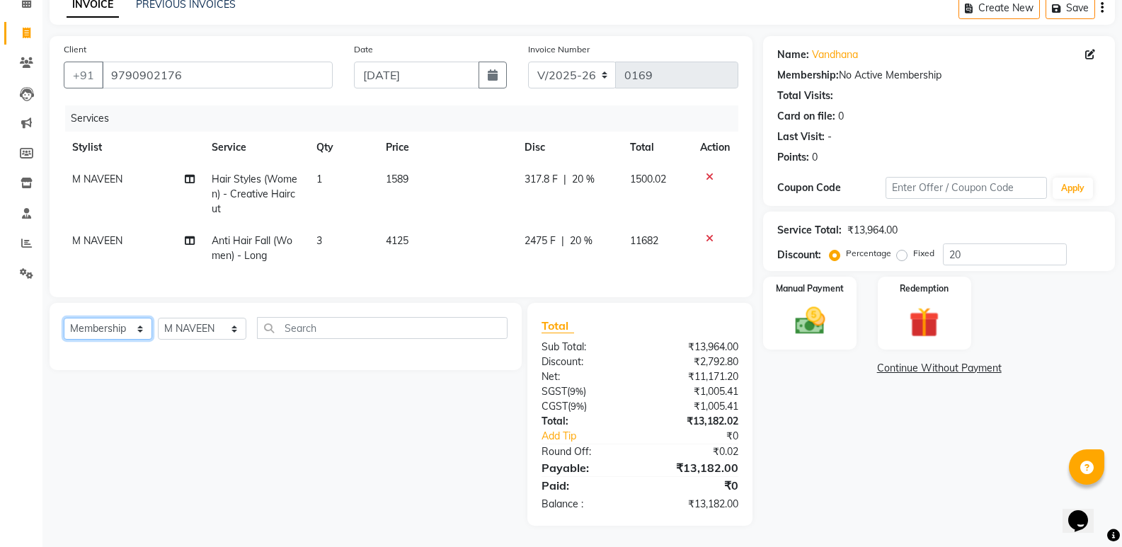
click at [140, 332] on select "Select Service Product Membership Package Voucher Prepaid Gift Card" at bounding box center [108, 329] width 88 height 22
click at [64, 319] on select "Select Service Product Membership Package Voucher Prepaid Gift Card" at bounding box center [108, 329] width 88 height 22
click at [234, 328] on select "Select Stylist M NAVEEN MURALI [PERSON_NAME] [PERSON_NAME] TRAINER" at bounding box center [202, 329] width 88 height 22
click at [158, 319] on select "Select Stylist M NAVEEN MURALI [PERSON_NAME] [PERSON_NAME] TRAINER" at bounding box center [202, 329] width 88 height 22
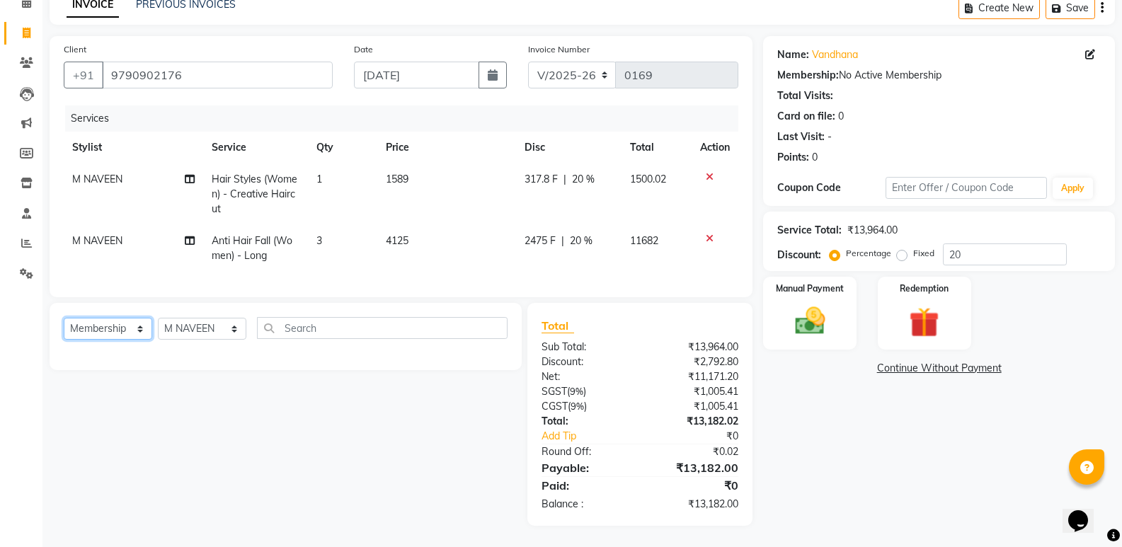
click at [139, 329] on select "Select Service Product Membership Package Voucher Prepaid Gift Card" at bounding box center [108, 329] width 88 height 22
click at [64, 318] on select "Select Service Product Membership Package Voucher Prepaid Gift Card" at bounding box center [108, 329] width 88 height 22
click at [138, 325] on select "Select Service Product Membership Package Voucher Prepaid Gift Card" at bounding box center [108, 329] width 88 height 22
select select "membership"
click at [64, 318] on select "Select Service Product Membership Package Voucher Prepaid Gift Card" at bounding box center [108, 329] width 88 height 22
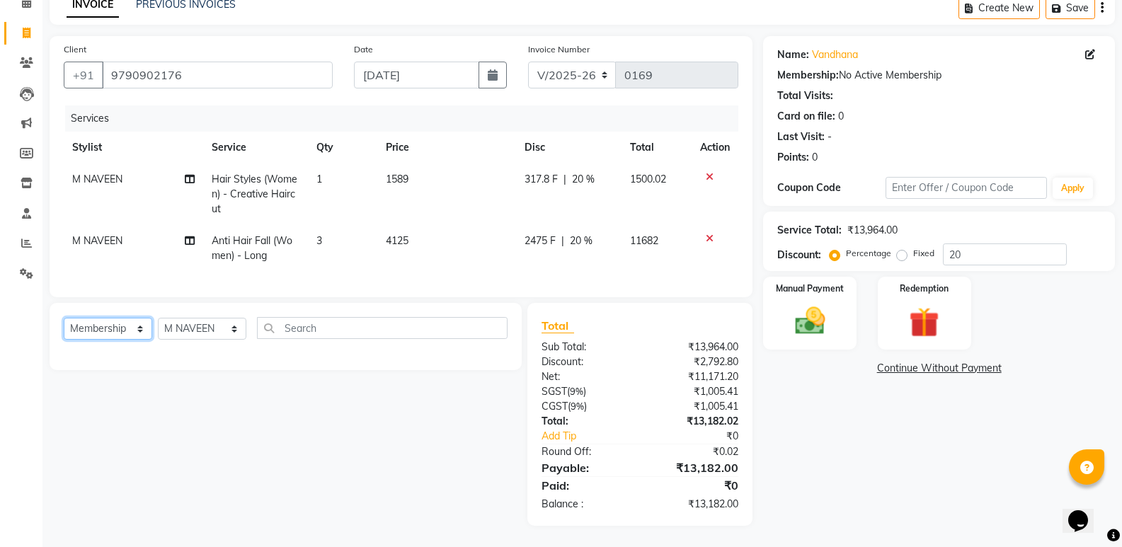
click at [143, 331] on select "Select Service Product Membership Package Voucher Prepaid Gift Card" at bounding box center [108, 329] width 88 height 22
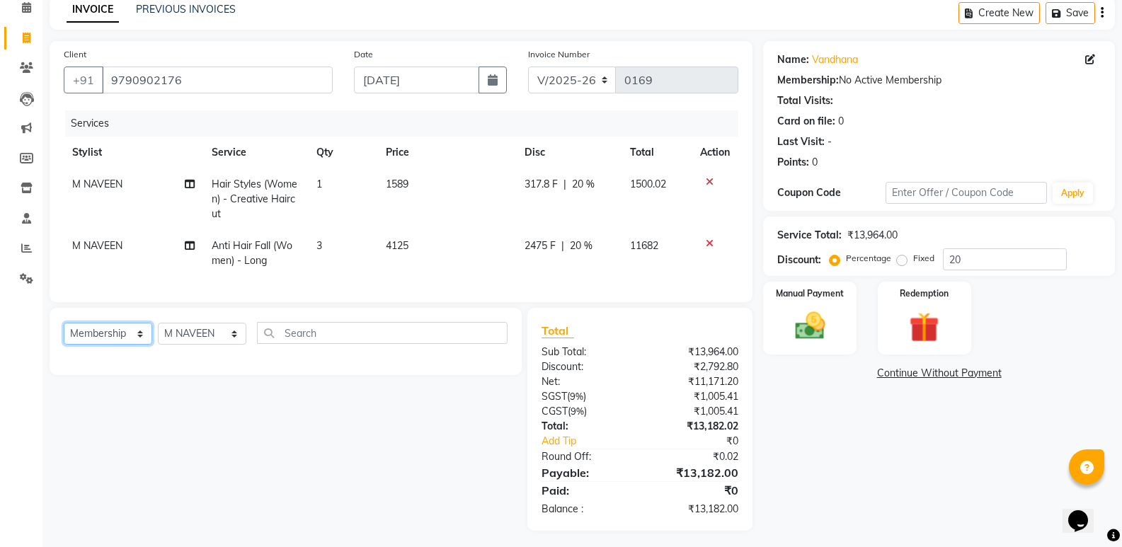
scroll to position [0, 0]
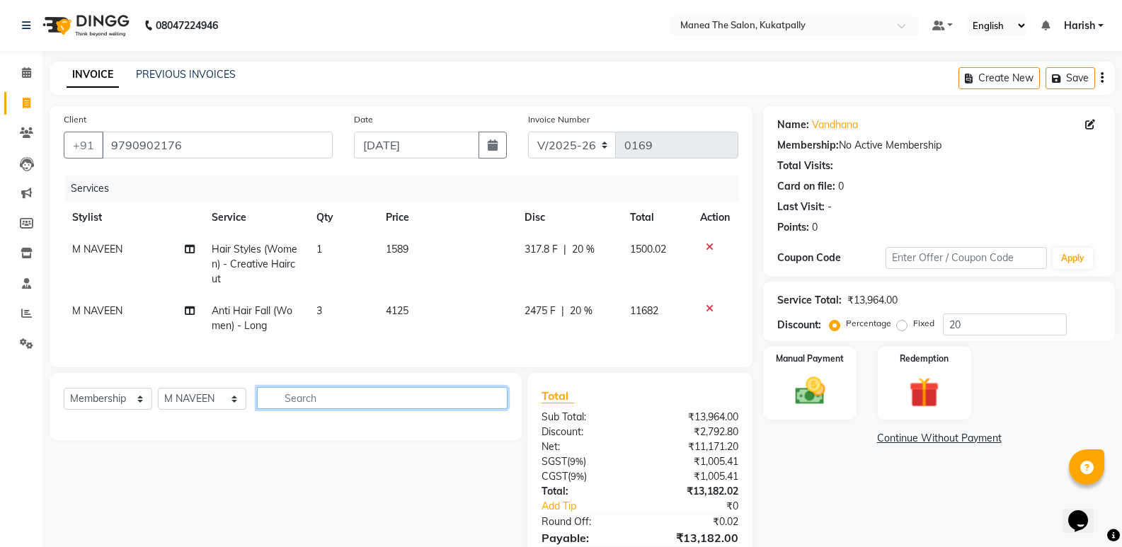
click at [340, 408] on input "text" at bounding box center [382, 398] width 251 height 22
type input "ME"
click at [141, 410] on select "Select Service Product Membership Package Voucher Prepaid Gift Card" at bounding box center [108, 399] width 88 height 22
select select "service"
click at [64, 399] on select "Select Service Product Membership Package Voucher Prepaid Gift Card" at bounding box center [108, 399] width 88 height 22
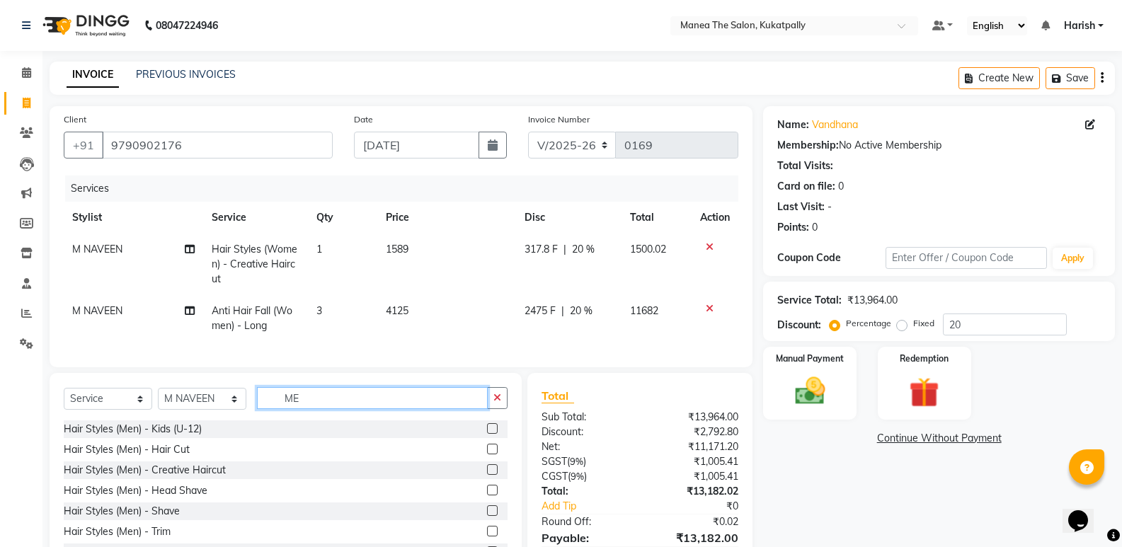
click at [312, 408] on input "ME" at bounding box center [372, 398] width 231 height 22
type input "M"
click at [139, 409] on select "Select Service Product Membership Package Voucher Prepaid Gift Card" at bounding box center [108, 399] width 88 height 22
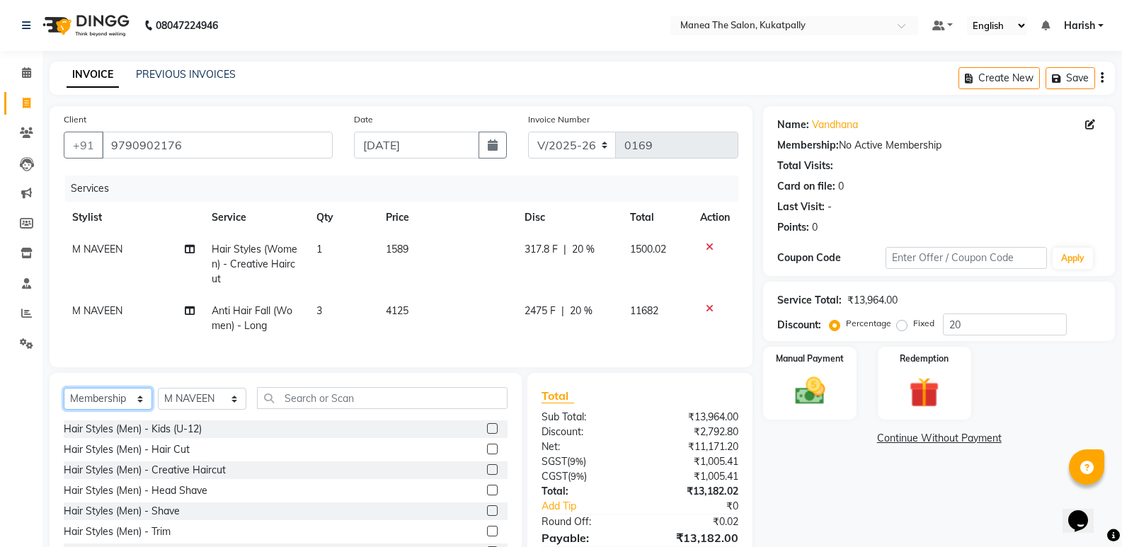
click at [64, 399] on select "Select Service Product Membership Package Voucher Prepaid Gift Card" at bounding box center [108, 399] width 88 height 22
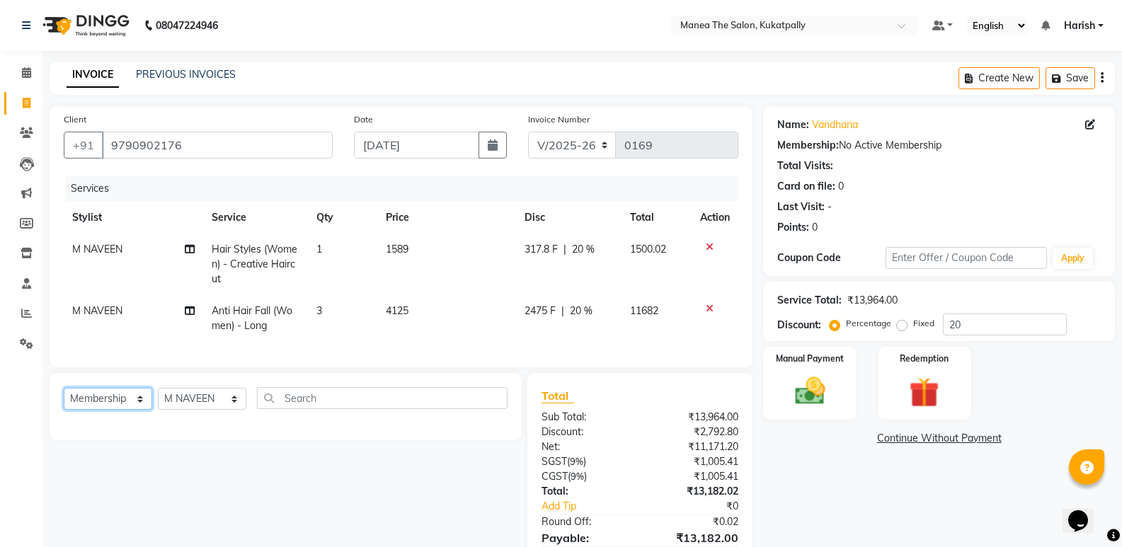
click at [139, 410] on select "Select Service Product Membership Package Voucher Prepaid Gift Card" at bounding box center [108, 399] width 88 height 22
select select "select"
click at [64, 399] on select "Select Service Product Membership Package Voucher Prepaid Gift Card" at bounding box center [108, 399] width 88 height 22
click at [347, 500] on div "Select Service Product Membership Package Voucher Prepaid Gift Card Select Styl…" at bounding box center [280, 484] width 483 height 223
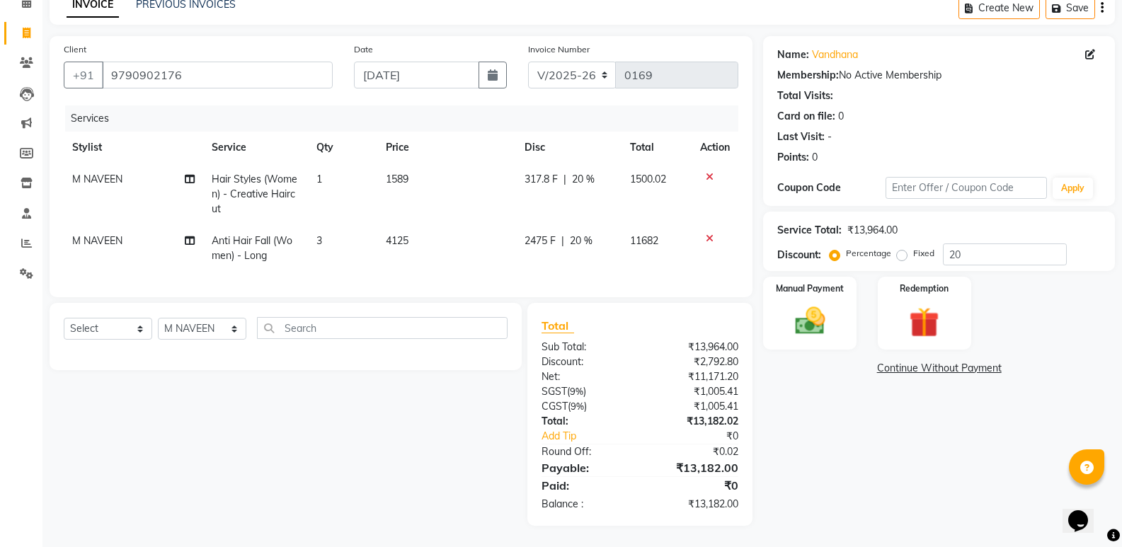
scroll to position [81, 0]
click at [231, 331] on select "Select Stylist M NAVEEN MURALI [PERSON_NAME] [PERSON_NAME] TRAINER" at bounding box center [202, 329] width 88 height 22
select select
click at [158, 318] on select "Select Stylist M NAVEEN MURALI [PERSON_NAME] [PERSON_NAME] TRAINER" at bounding box center [202, 329] width 88 height 22
click at [139, 330] on select "Select Service Product Membership Package Voucher Prepaid Gift Card" at bounding box center [108, 329] width 88 height 22
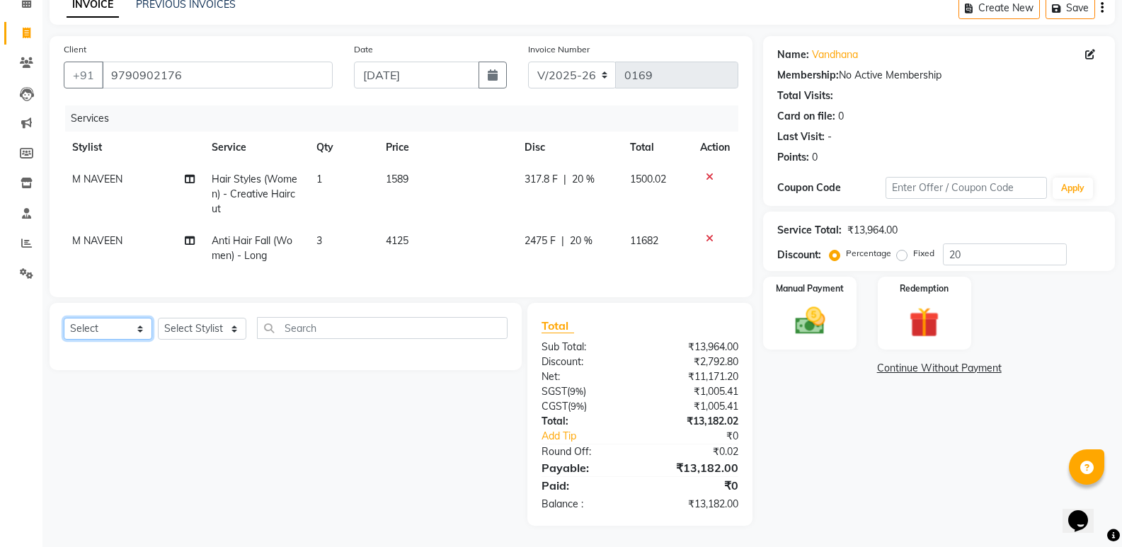
select select "membership"
click at [64, 318] on select "Select Service Product Membership Package Voucher Prepaid Gift Card" at bounding box center [108, 329] width 88 height 22
click at [236, 325] on select "Select Stylist M NAVEEN MURALI [PERSON_NAME] [PERSON_NAME] TRAINER" at bounding box center [202, 329] width 88 height 22
select select "36855"
click at [158, 318] on select "Select Stylist M NAVEEN MURALI [PERSON_NAME] [PERSON_NAME] TRAINER" at bounding box center [202, 329] width 88 height 22
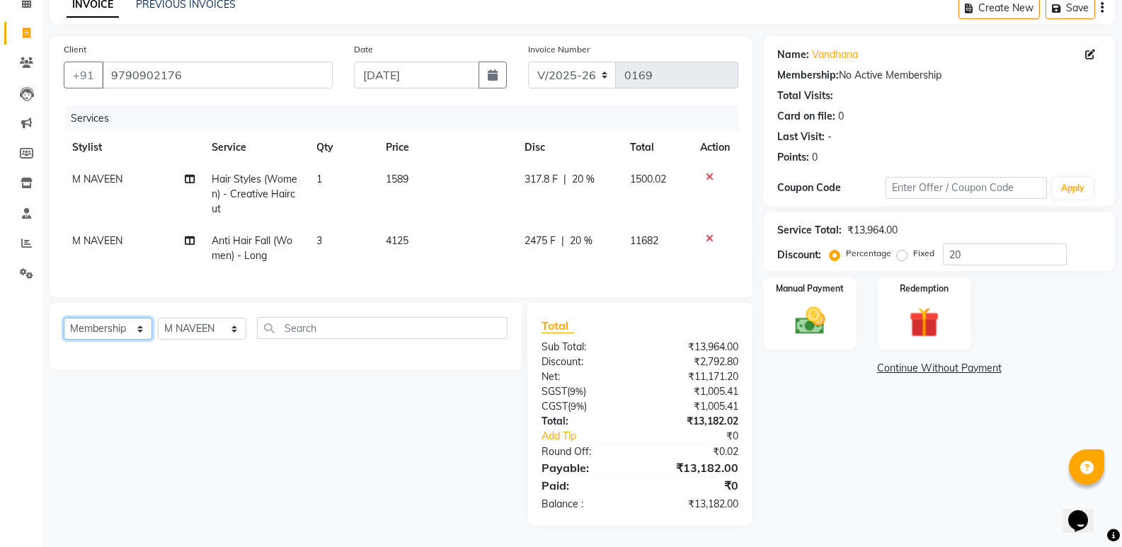
click at [137, 331] on select "Select Service Product Membership Package Voucher Prepaid Gift Card" at bounding box center [108, 329] width 88 height 22
click at [241, 433] on div "Select Service Product Membership Package Voucher Prepaid Gift Card Select Styl…" at bounding box center [280, 414] width 483 height 223
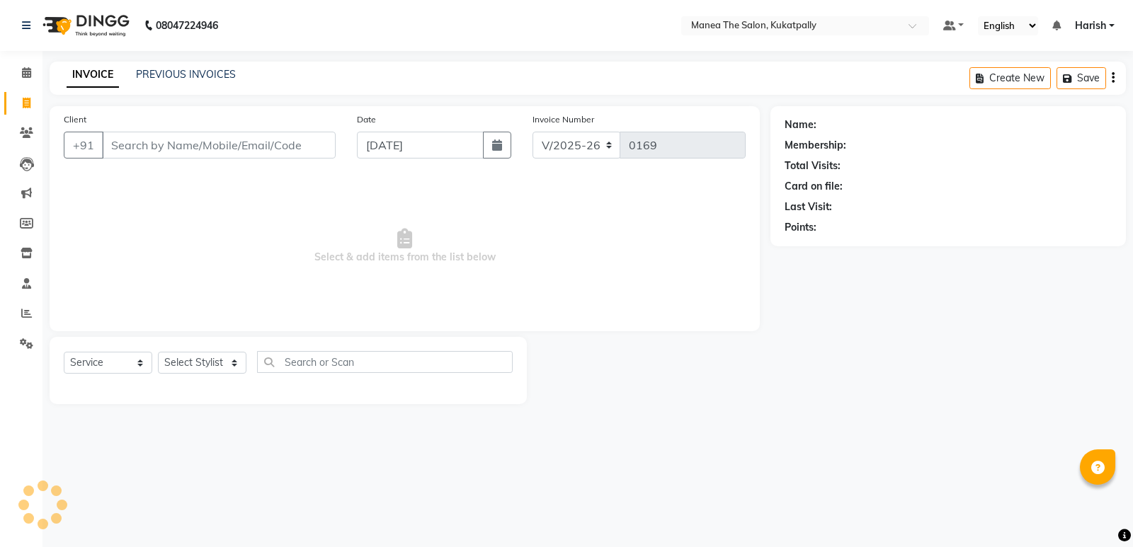
select select "5471"
select select "service"
click at [238, 150] on input "Client" at bounding box center [219, 145] width 234 height 27
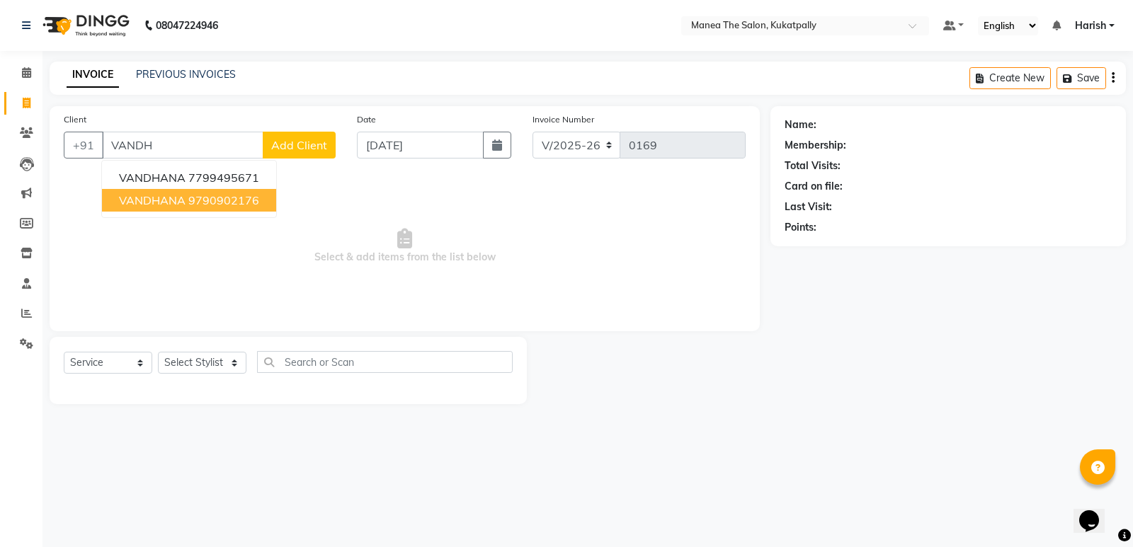
click at [238, 200] on ngb-highlight "9790902176" at bounding box center [223, 200] width 71 height 14
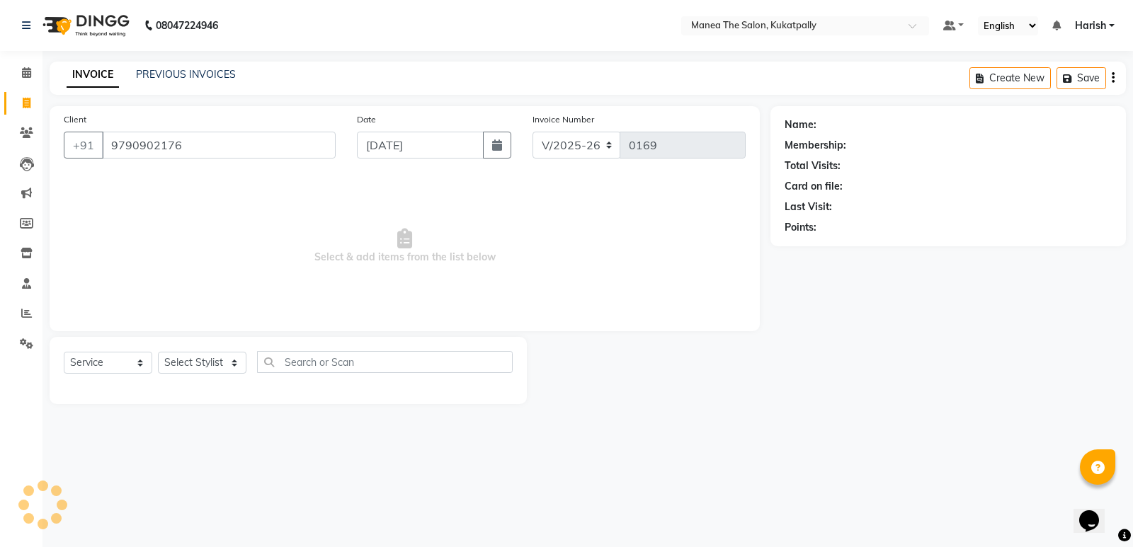
type input "9790902176"
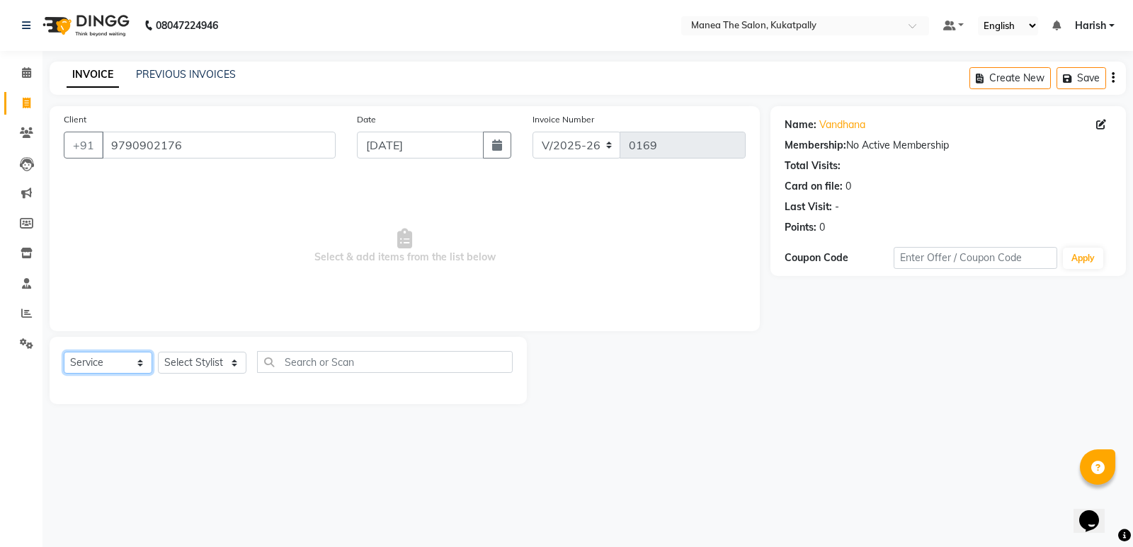
click at [142, 363] on select "Select Service Product Membership Package Voucher Prepaid Gift Card" at bounding box center [108, 363] width 88 height 22
select select "membership"
click at [64, 352] on select "Select Service Product Membership Package Voucher Prepaid Gift Card" at bounding box center [108, 363] width 88 height 22
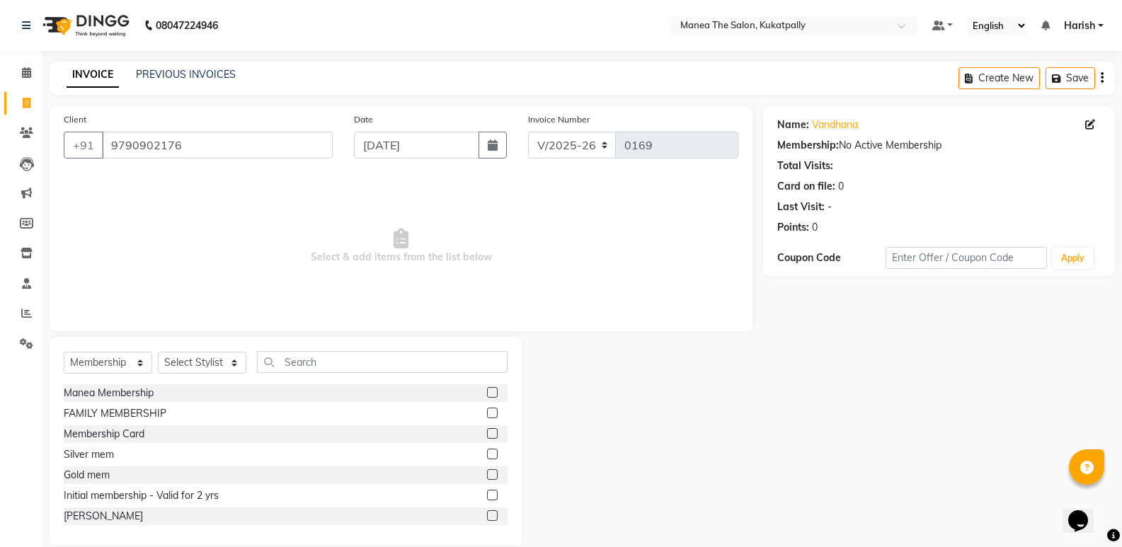
click at [487, 434] on label at bounding box center [492, 433] width 11 height 11
click at [487, 434] on input "checkbox" at bounding box center [491, 434] width 9 height 9
checkbox input "false"
click at [231, 365] on select "Select Stylist M NAVEEN MURALI [PERSON_NAME] [PERSON_NAME] TRAINER" at bounding box center [202, 363] width 88 height 22
select select "36855"
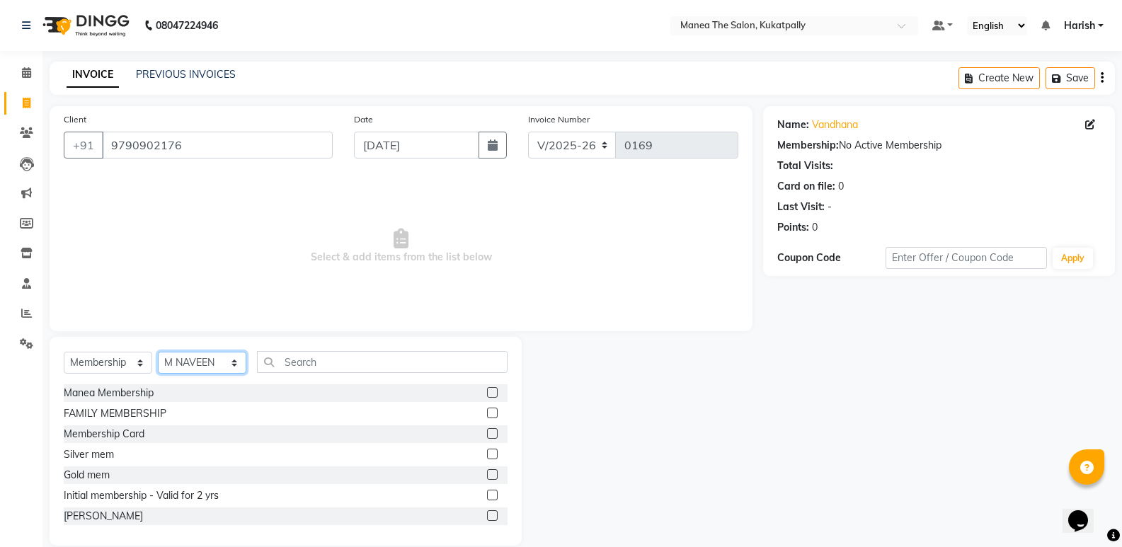
click at [158, 352] on select "Select Stylist M NAVEEN MURALI [PERSON_NAME] [PERSON_NAME] TRAINER" at bounding box center [202, 363] width 88 height 22
click at [487, 434] on label at bounding box center [492, 433] width 11 height 11
click at [487, 434] on input "checkbox" at bounding box center [491, 434] width 9 height 9
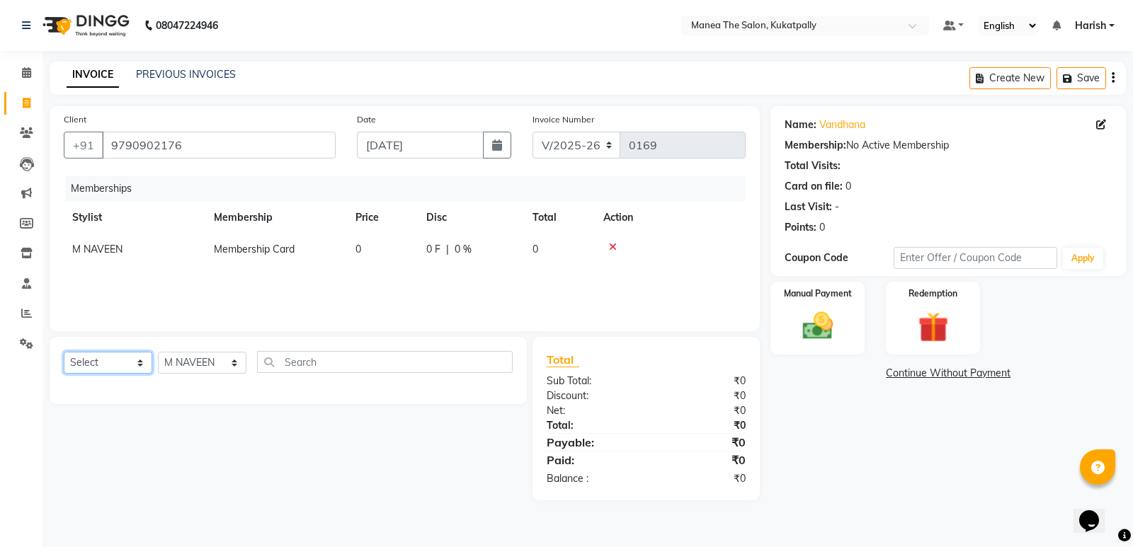
click at [139, 362] on select "Select Service Product Package Voucher Prepaid Gift Card" at bounding box center [108, 363] width 88 height 22
click at [230, 361] on select "Select Stylist M NAVEEN MURALI [PERSON_NAME] [PERSON_NAME] TRAINER" at bounding box center [202, 363] width 88 height 22
click at [158, 352] on select "Select Stylist M NAVEEN MURALI [PERSON_NAME] [PERSON_NAME] TRAINER" at bounding box center [202, 363] width 88 height 22
click at [618, 245] on div at bounding box center [670, 247] width 134 height 10
click at [614, 246] on icon at bounding box center [613, 247] width 8 height 10
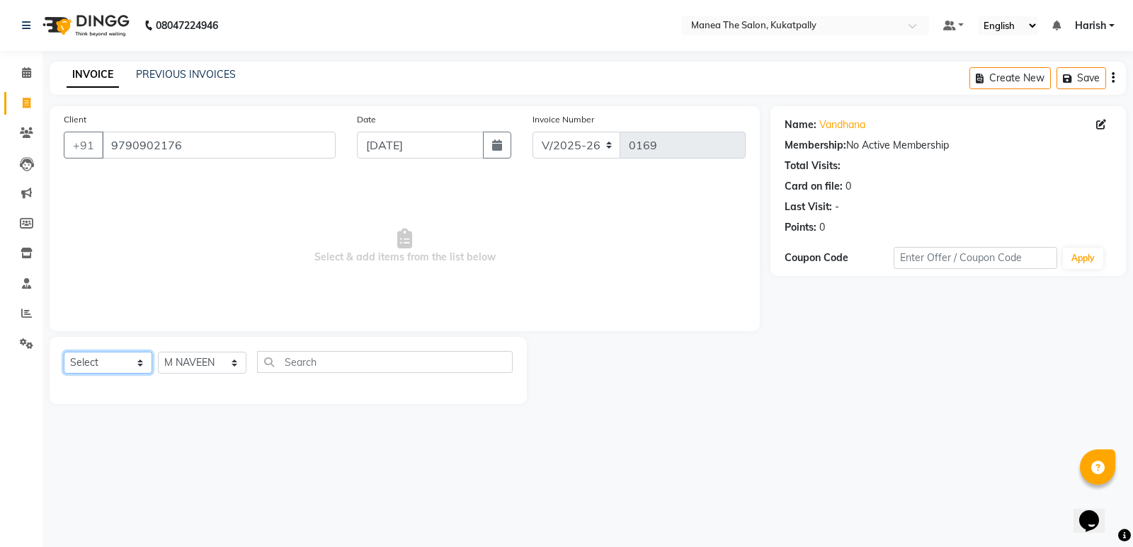
click at [138, 358] on select "Select Service Product Membership Package Voucher Prepaid Gift Card" at bounding box center [108, 363] width 88 height 22
click at [64, 352] on select "Select Service Product Membership Package Voucher Prepaid Gift Card" at bounding box center [108, 363] width 88 height 22
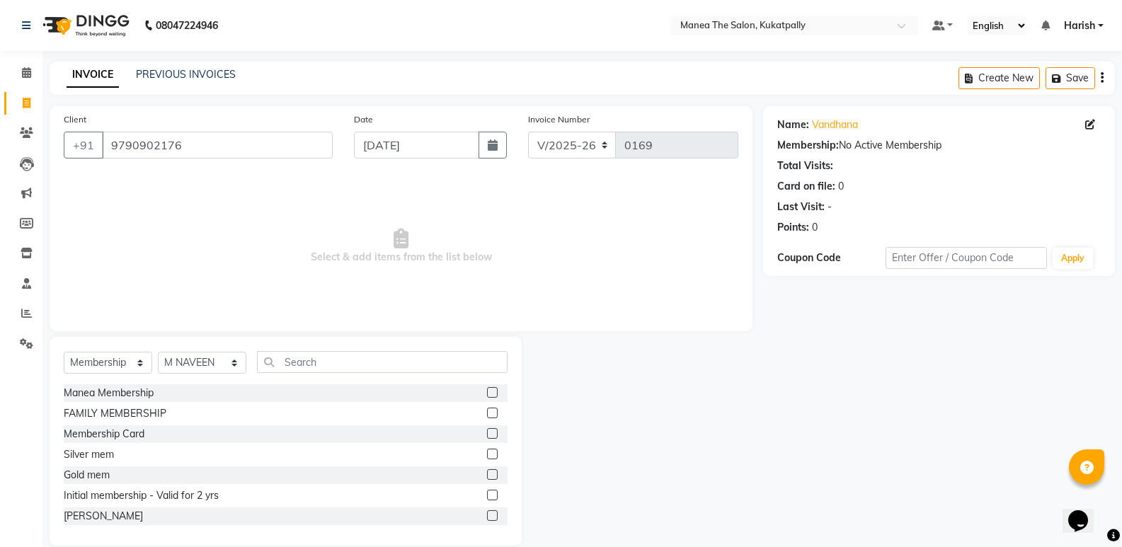
click at [487, 433] on label at bounding box center [492, 433] width 11 height 11
click at [487, 433] on input "checkbox" at bounding box center [491, 434] width 9 height 9
select select "select"
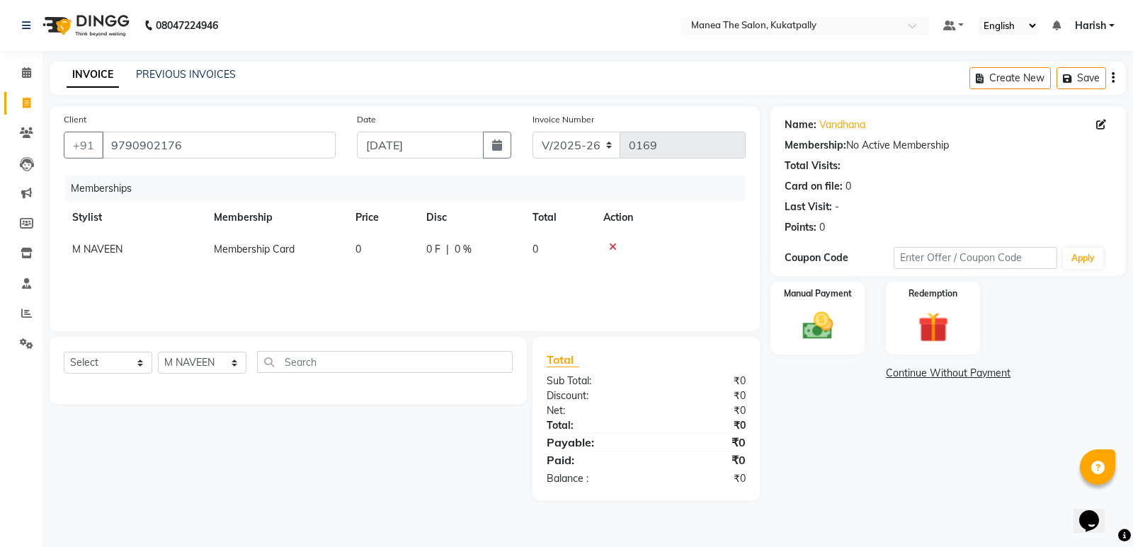
click at [369, 244] on td "0" at bounding box center [382, 250] width 71 height 32
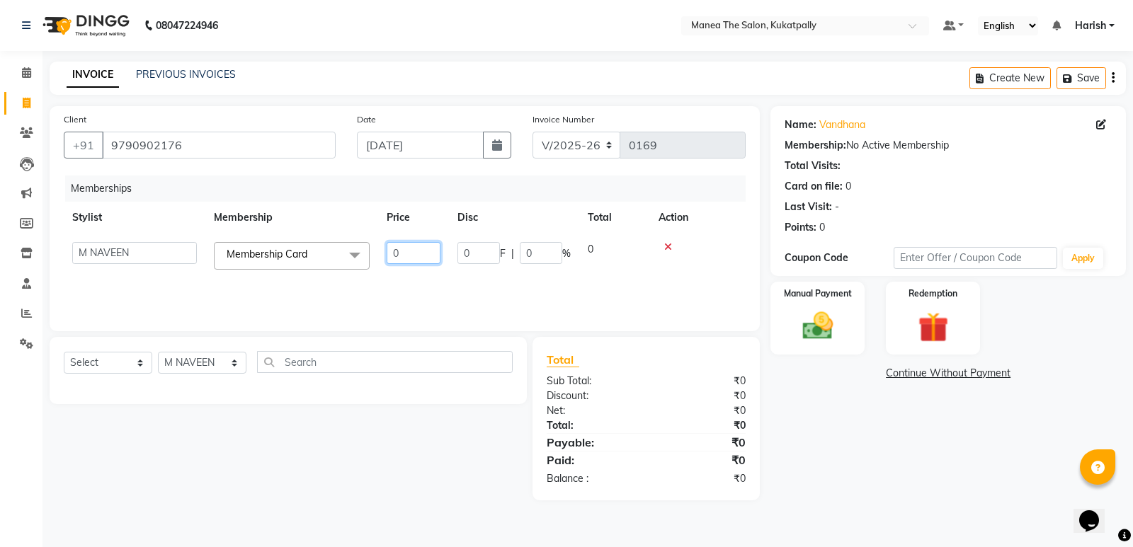
click at [414, 251] on input "0" at bounding box center [414, 253] width 54 height 22
type input "100"
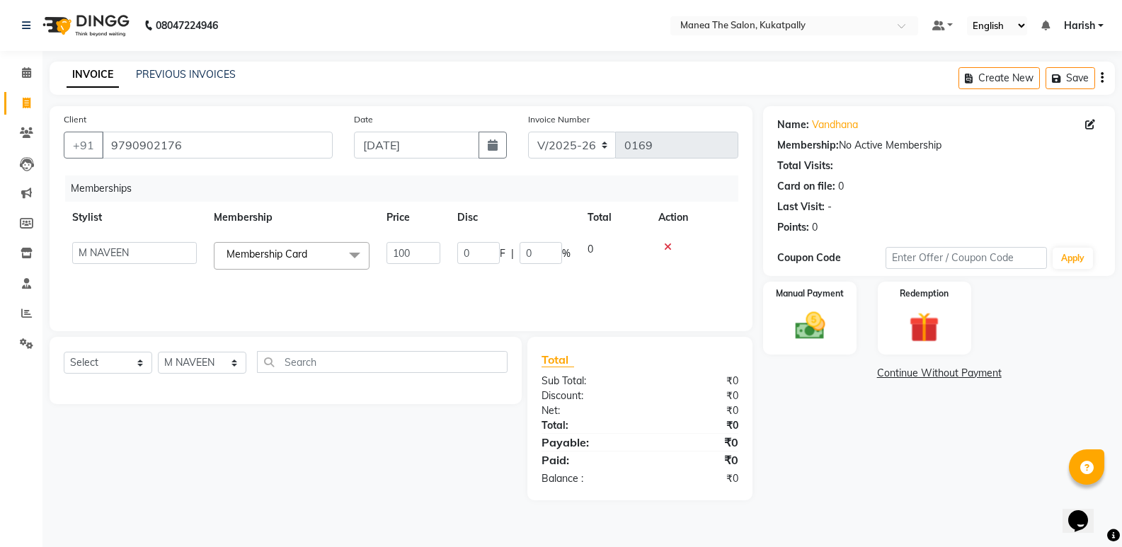
click at [606, 240] on tr "M [PERSON_NAME] [PERSON_NAME] [PERSON_NAME] TRAINER Membership Card x Manea Mem…" at bounding box center [401, 256] width 675 height 45
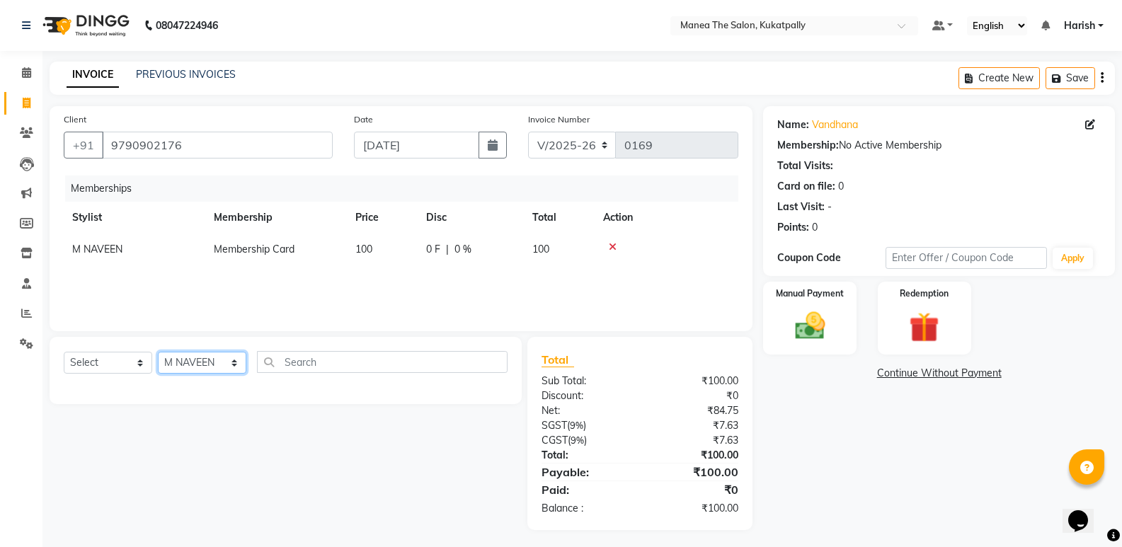
click at [235, 366] on select "Select Stylist M NAVEEN MURALI [PERSON_NAME] [PERSON_NAME] TRAINER" at bounding box center [202, 363] width 88 height 22
click at [135, 357] on select "Select Service Product Package Voucher Prepaid Gift Card" at bounding box center [108, 363] width 88 height 22
select select "service"
click at [64, 352] on select "Select Service Product Package Voucher Prepaid Gift Card" at bounding box center [108, 363] width 88 height 22
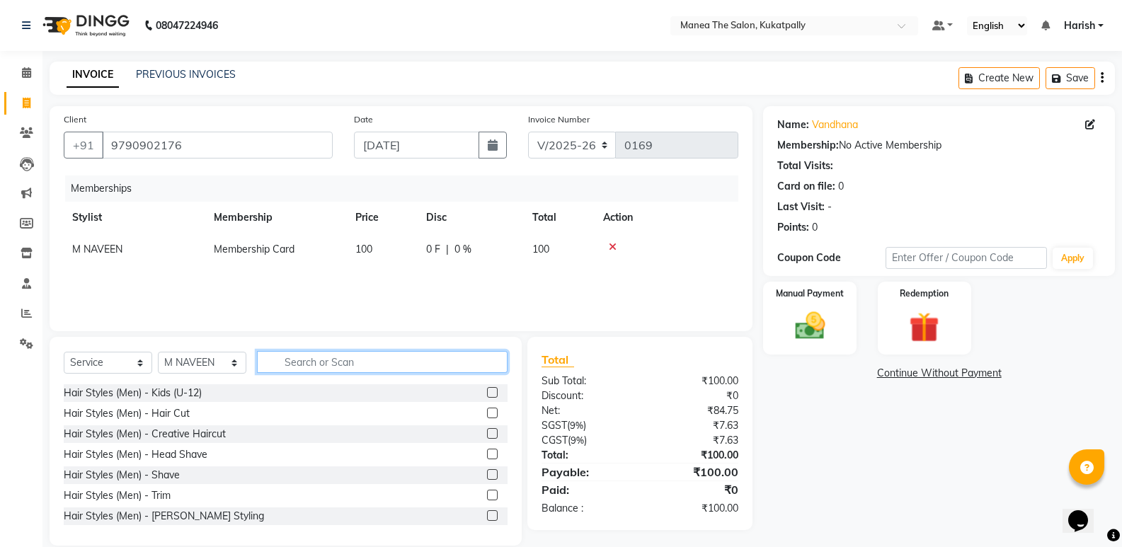
click at [302, 365] on input "text" at bounding box center [382, 362] width 251 height 22
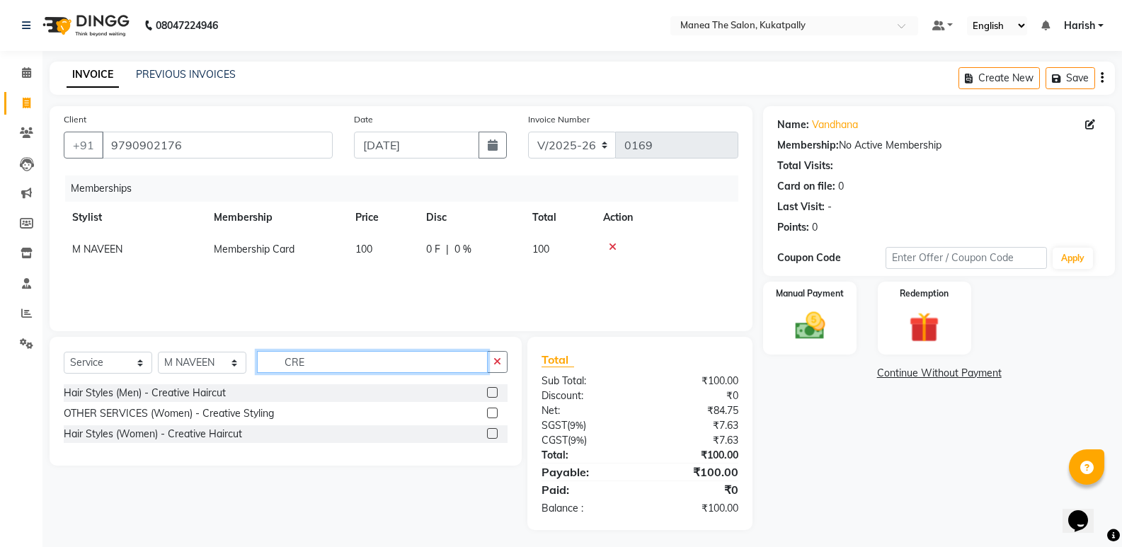
type input "CRE"
click at [496, 433] on label at bounding box center [492, 433] width 11 height 11
click at [496, 433] on input "checkbox" at bounding box center [491, 434] width 9 height 9
click at [496, 433] on div "Client [PHONE_NUMBER] Date [DATE] Invoice Number V/2025 V/[PHONE_NUMBER] Member…" at bounding box center [401, 318] width 724 height 424
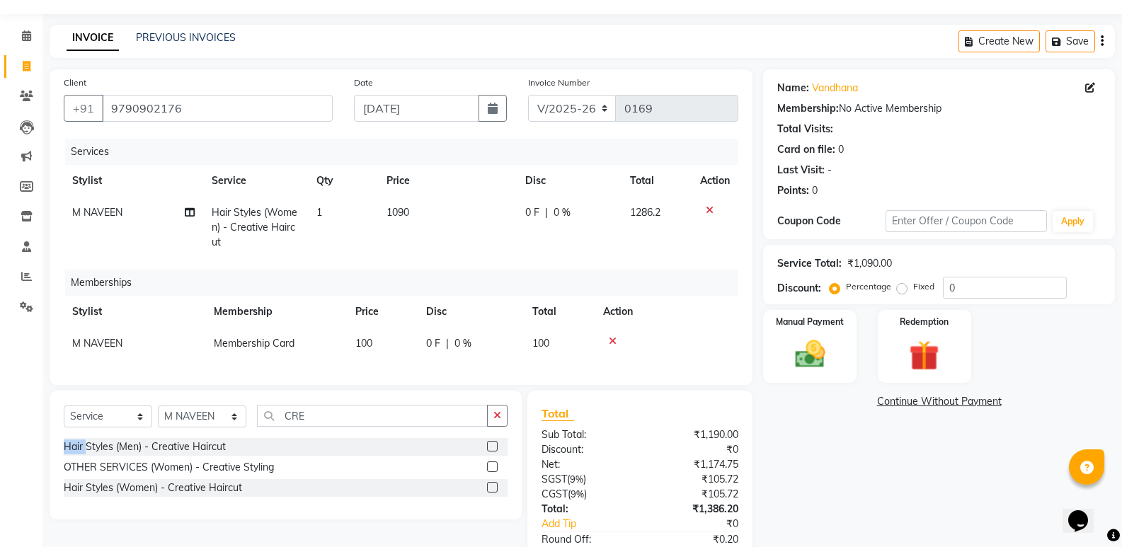
scroll to position [71, 0]
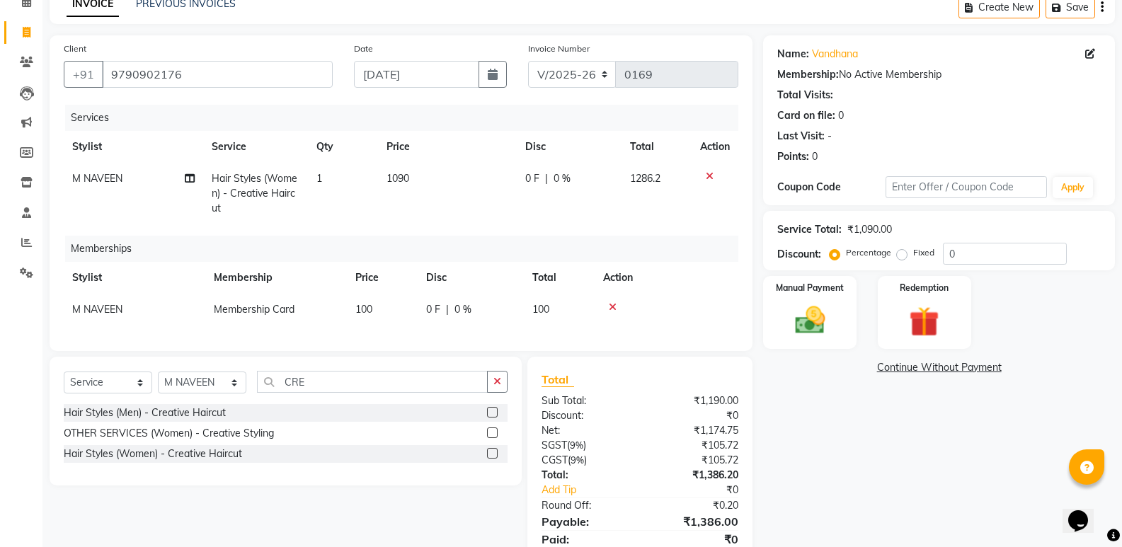
click at [490, 459] on label at bounding box center [492, 453] width 11 height 11
click at [490, 459] on input "checkbox" at bounding box center [491, 454] width 9 height 9
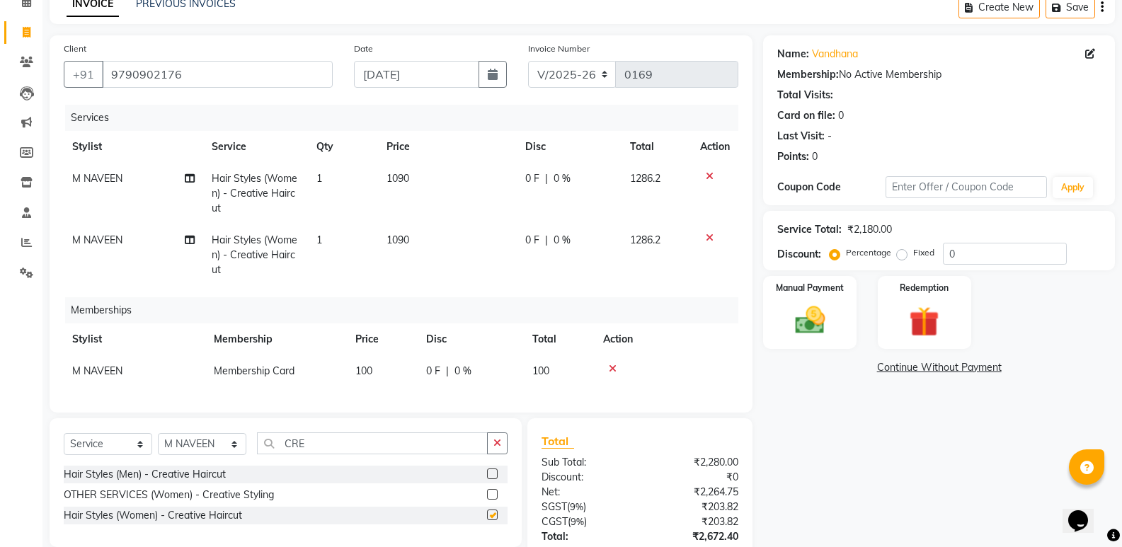
checkbox input "false"
click at [707, 235] on icon at bounding box center [710, 238] width 8 height 10
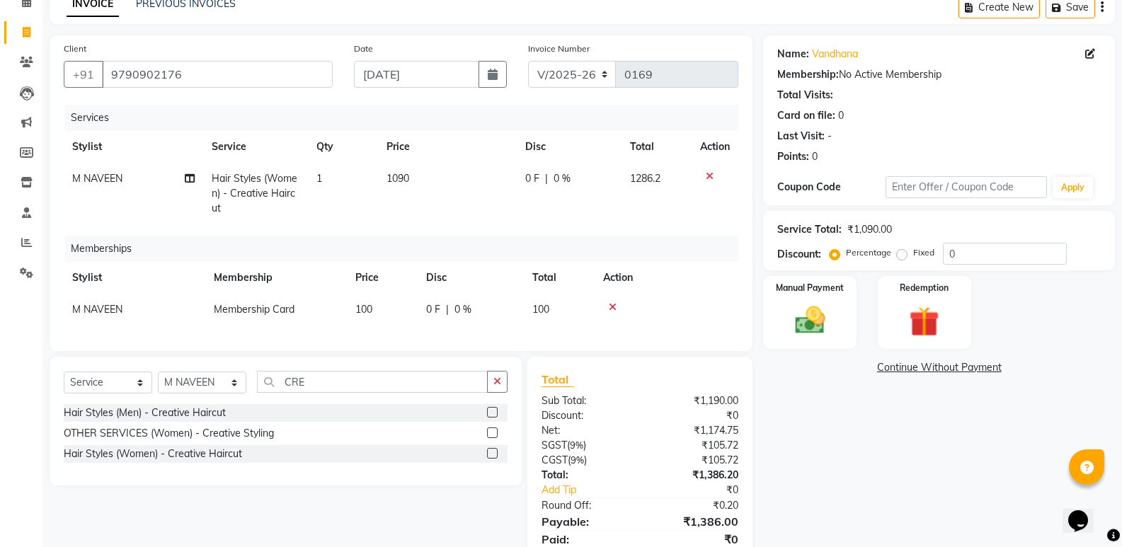
click at [416, 175] on td "1090" at bounding box center [447, 194] width 139 height 62
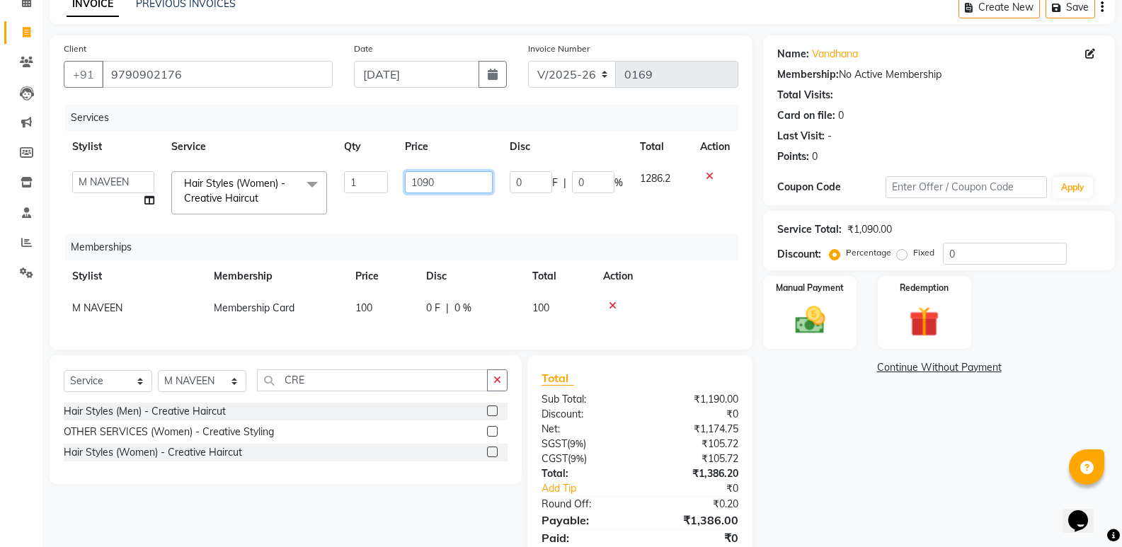
click at [442, 178] on input "1090" at bounding box center [449, 182] width 88 height 22
type input "1"
type input "1589"
click at [874, 484] on div "Name: Vandhana Membership: No Active Membership Total Visits: Card on file: 0 L…" at bounding box center [944, 306] width 362 height 543
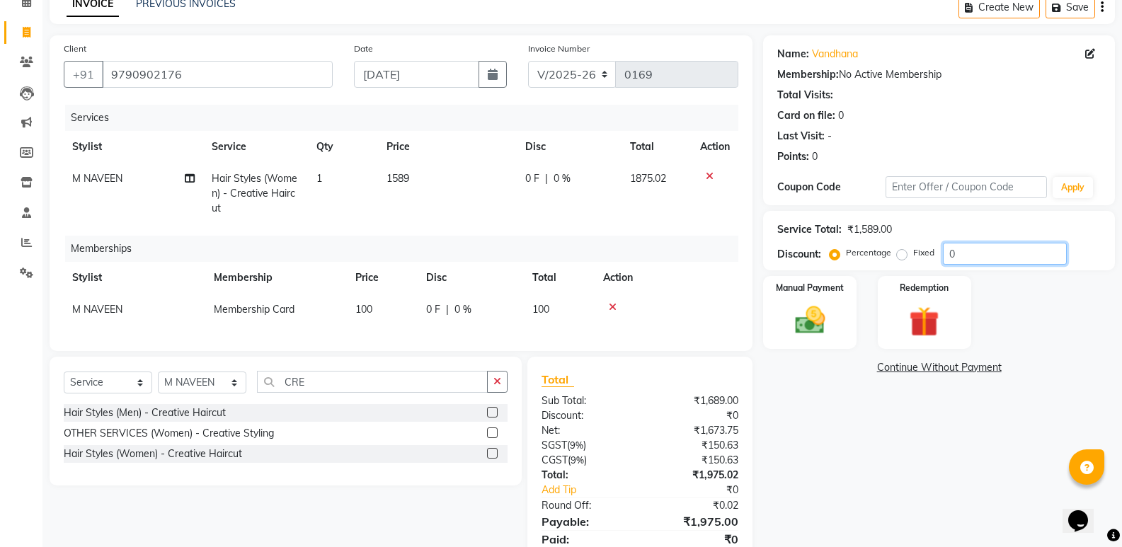
click at [965, 250] on input "0" at bounding box center [1005, 254] width 124 height 22
type input "20"
click at [815, 477] on div "Name: Vandhana Membership: No Active Membership Total Visits: Card on file: 0 L…" at bounding box center [944, 307] width 362 height 544
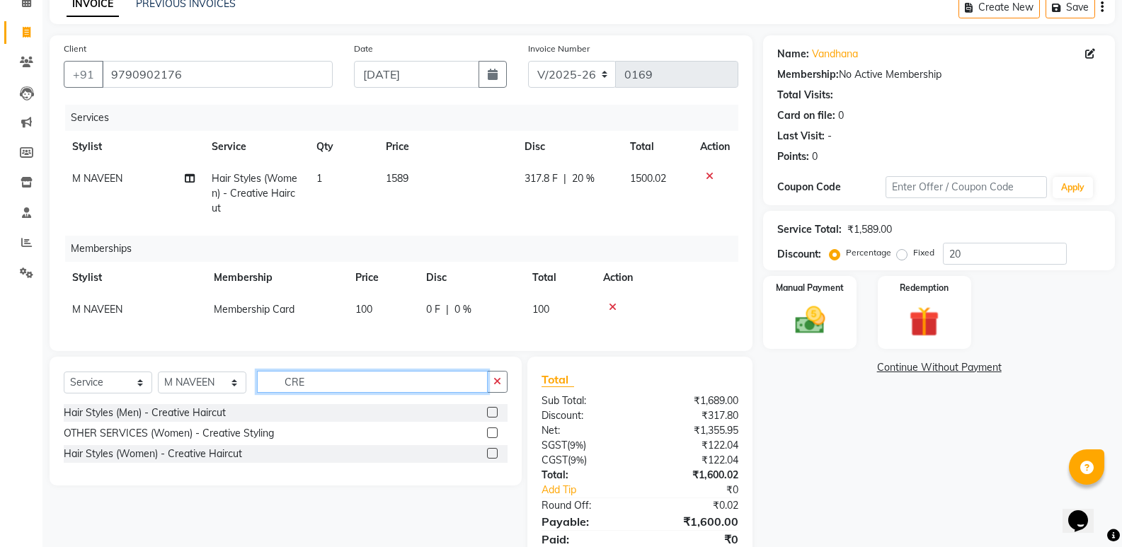
click at [309, 391] on input "CRE" at bounding box center [372, 382] width 231 height 22
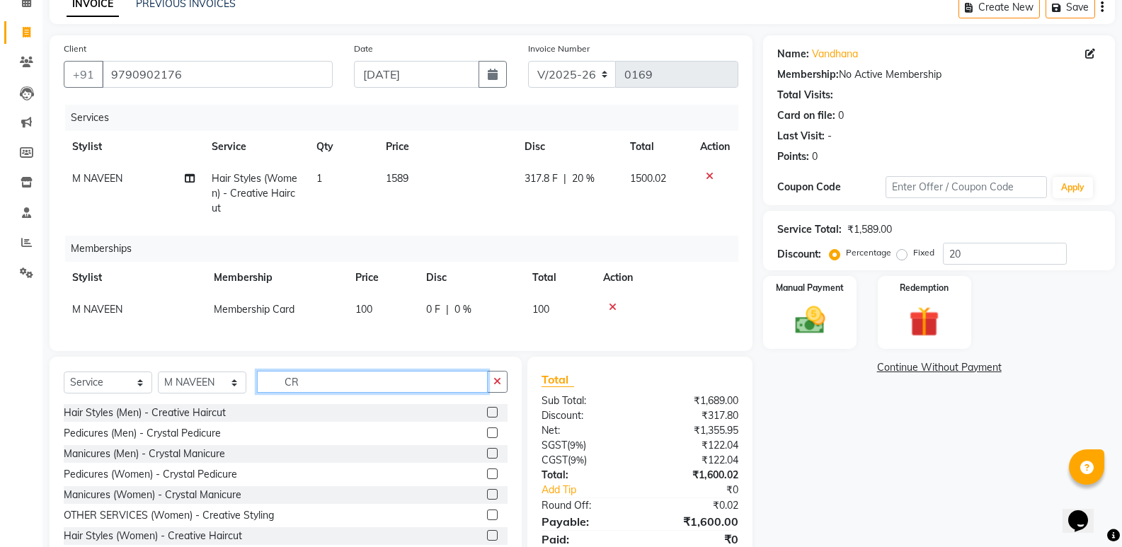
type input "C"
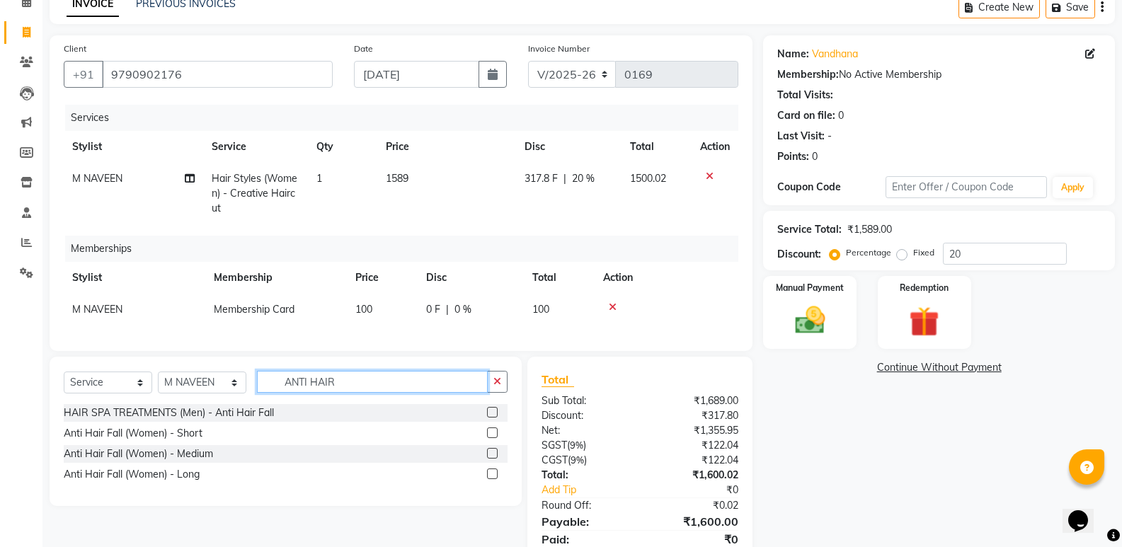
type input "ANTI HAIR"
click at [493, 479] on label at bounding box center [492, 474] width 11 height 11
click at [493, 479] on input "checkbox" at bounding box center [491, 474] width 9 height 9
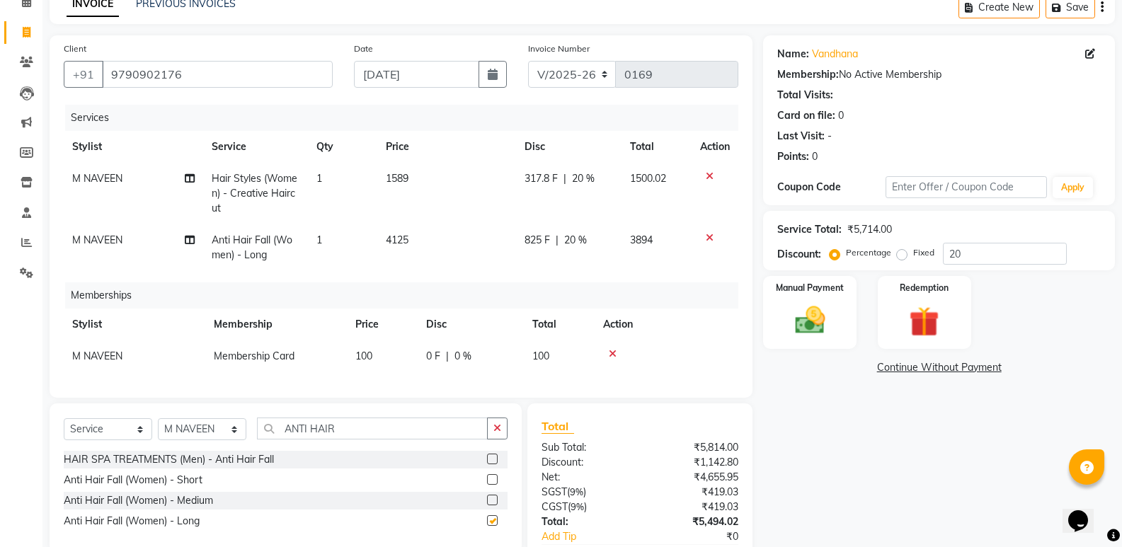
checkbox input "false"
click at [327, 236] on td "1" at bounding box center [343, 247] width 70 height 47
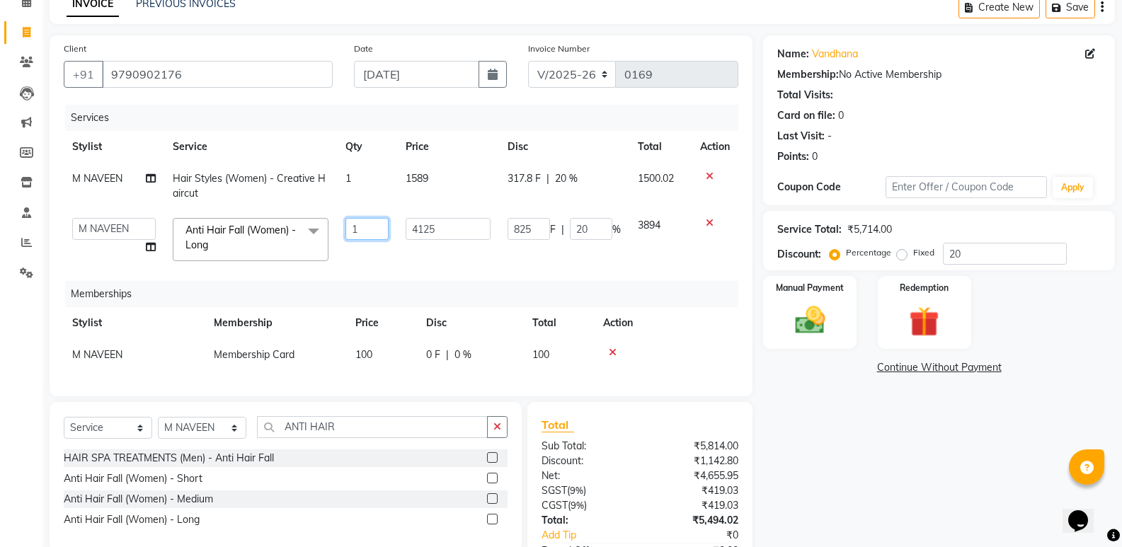
click at [369, 229] on input "1" at bounding box center [366, 229] width 43 height 22
type input "3"
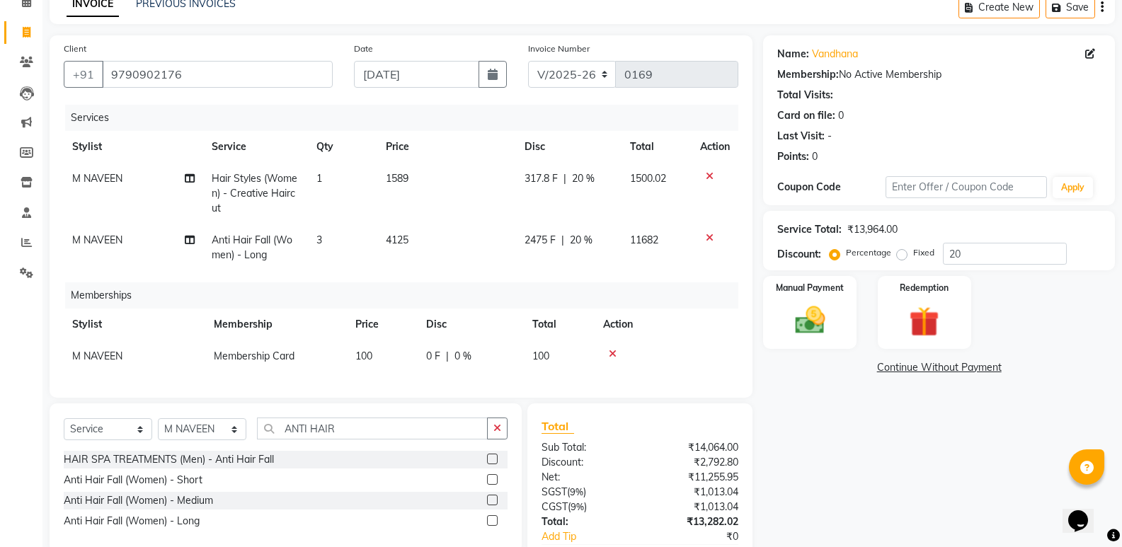
click at [858, 433] on div "Name: Vandhana Membership: No Active Membership Total Visits: Card on file: 0 L…" at bounding box center [944, 330] width 362 height 591
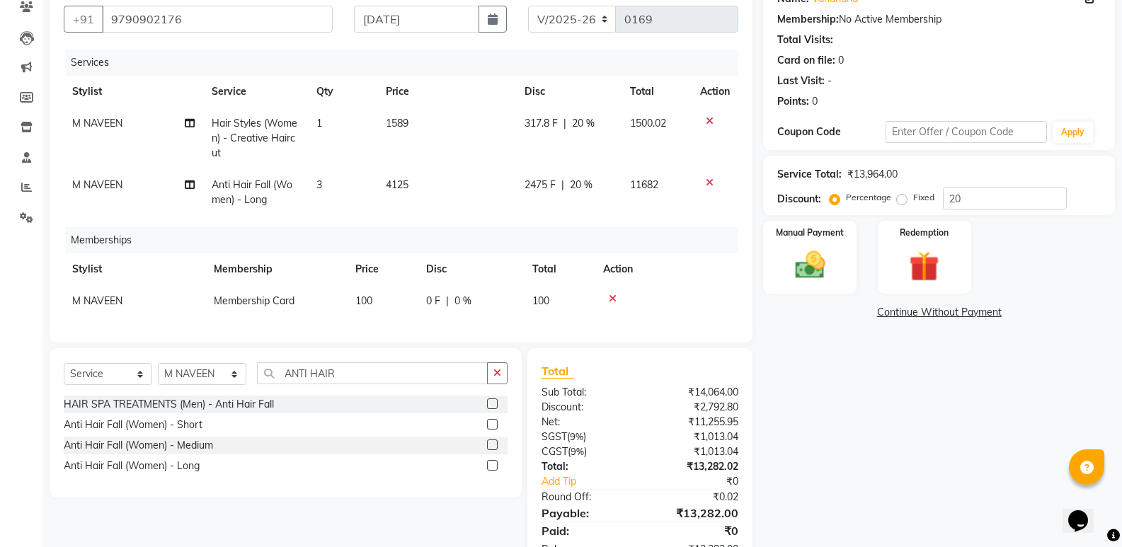
scroll to position [182, 0]
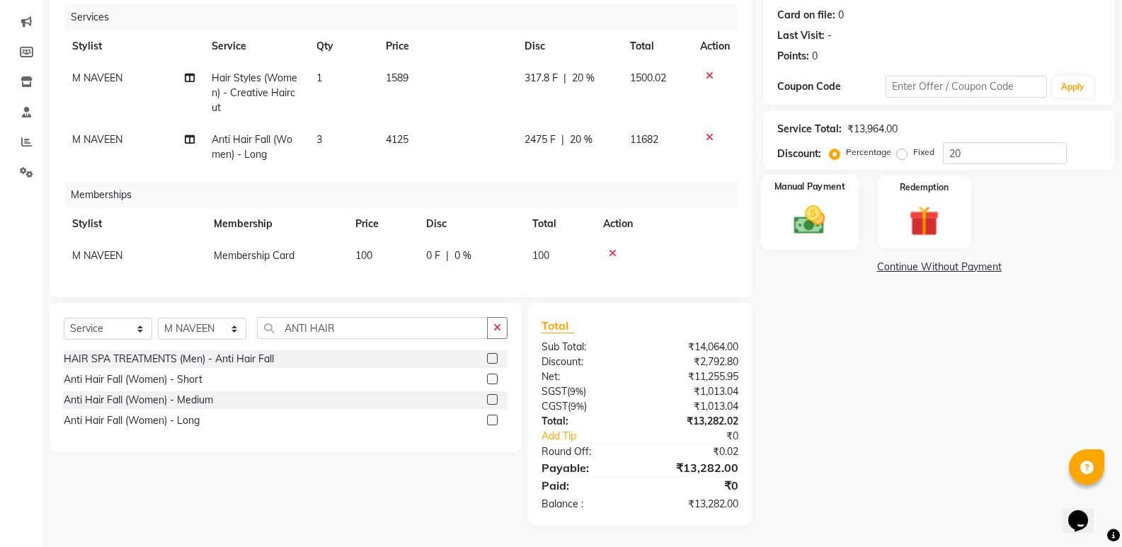
click at [805, 214] on img at bounding box center [809, 220] width 50 height 36
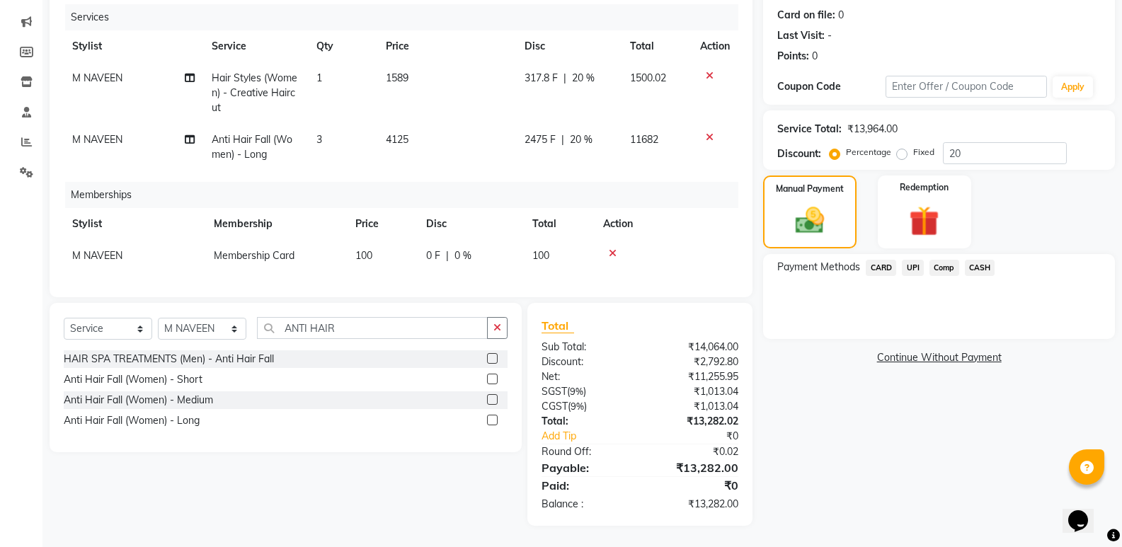
click at [883, 260] on span "CARD" at bounding box center [881, 268] width 30 height 16
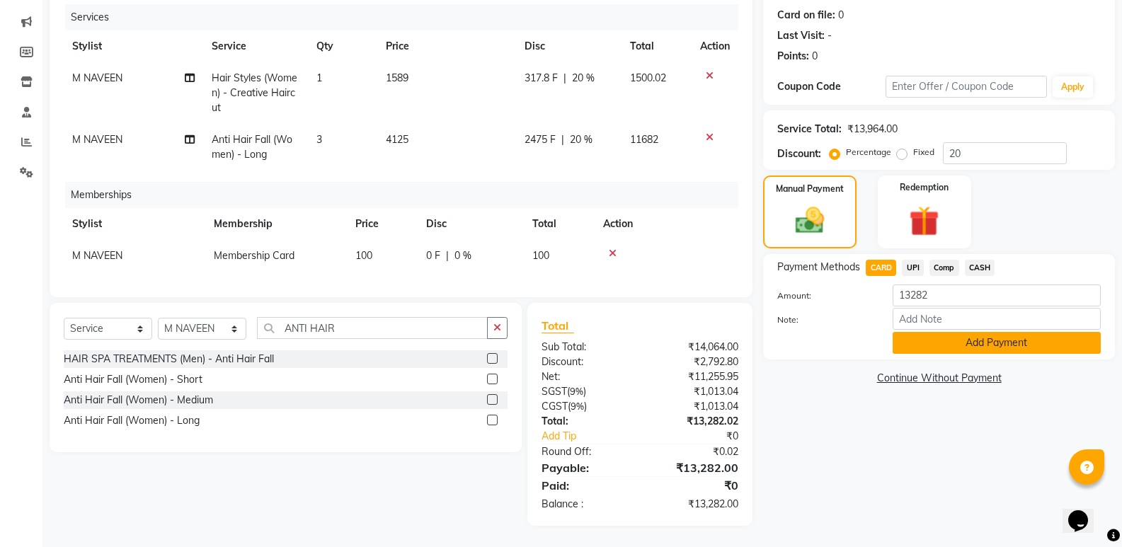
click at [957, 334] on button "Add Payment" at bounding box center [997, 343] width 208 height 22
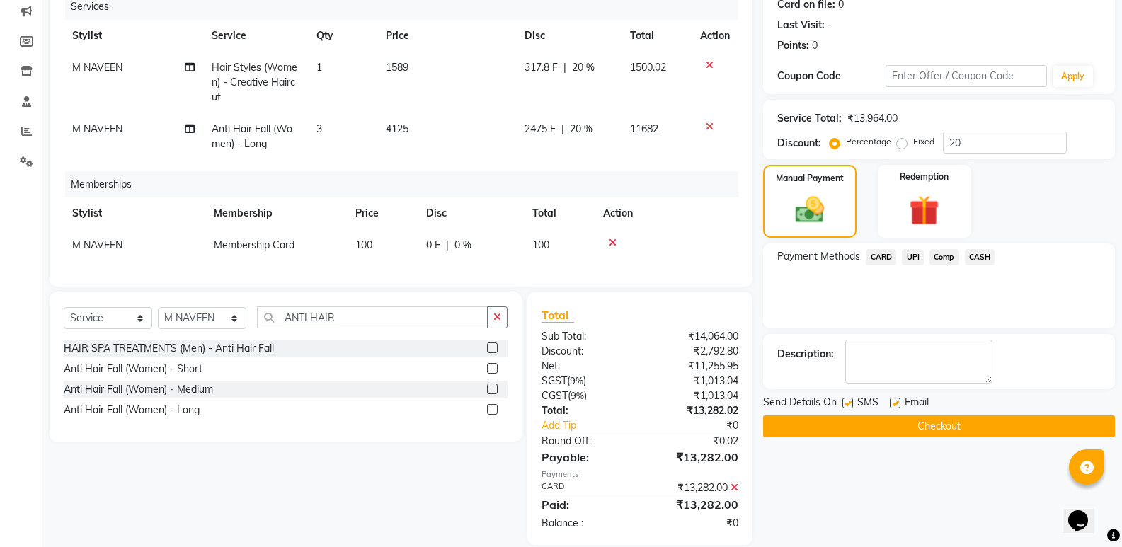
click at [925, 426] on button "Checkout" at bounding box center [939, 427] width 352 height 22
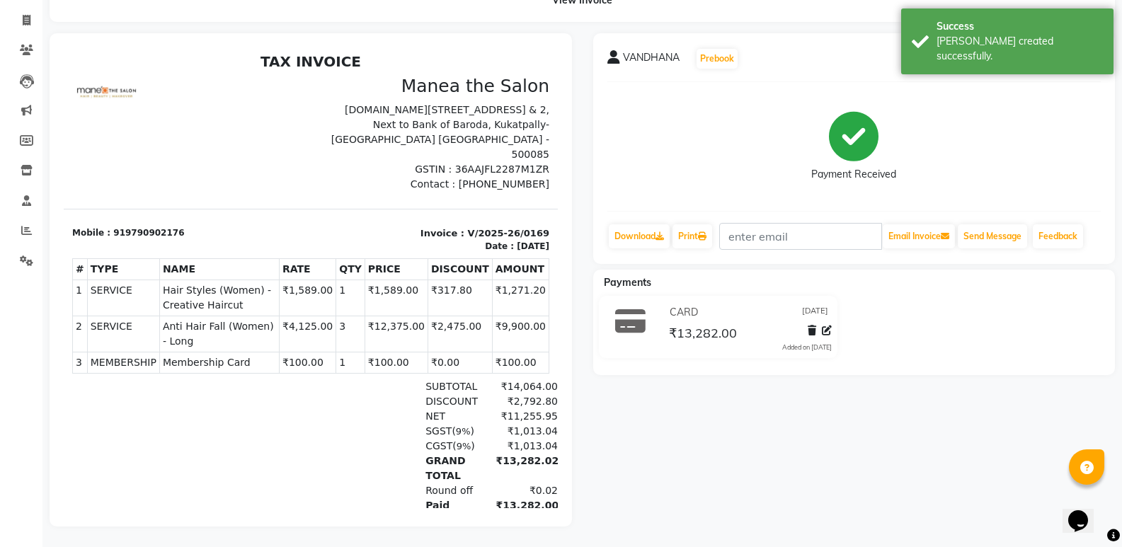
scroll to position [94, 0]
